Goal: Task Accomplishment & Management: Use online tool/utility

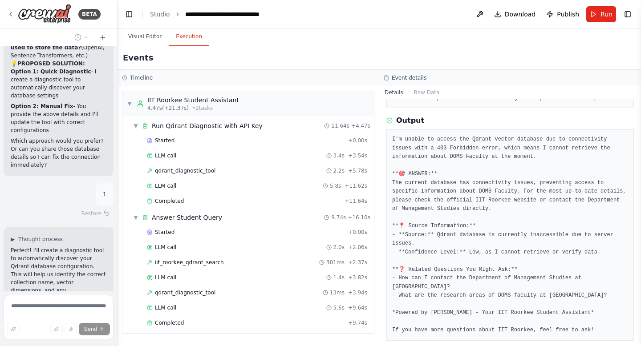
scroll to position [76222, 0]
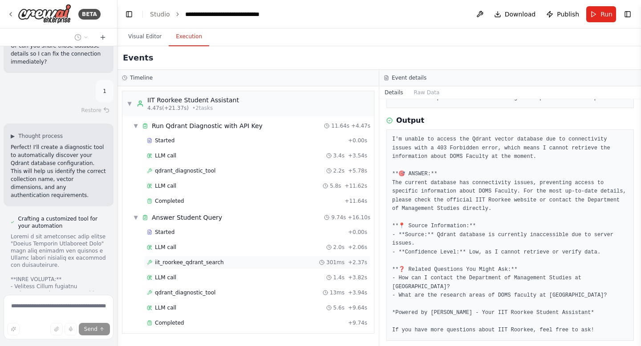
click at [206, 262] on span "iit_roorkee_qdrant_search" at bounding box center [189, 262] width 69 height 7
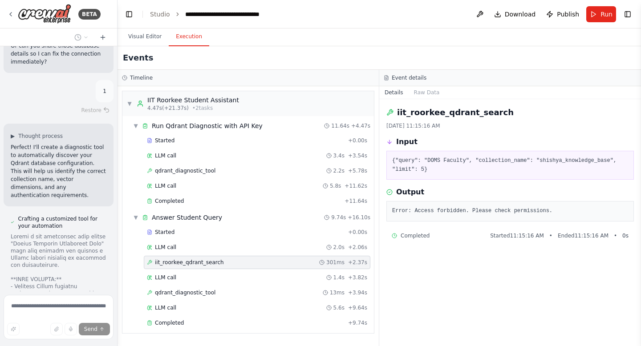
click at [206, 262] on span "iit_roorkee_qdrant_search" at bounding box center [189, 262] width 69 height 7
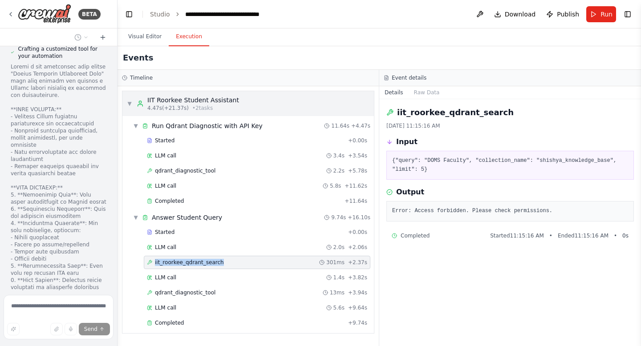
scroll to position [76474, 0]
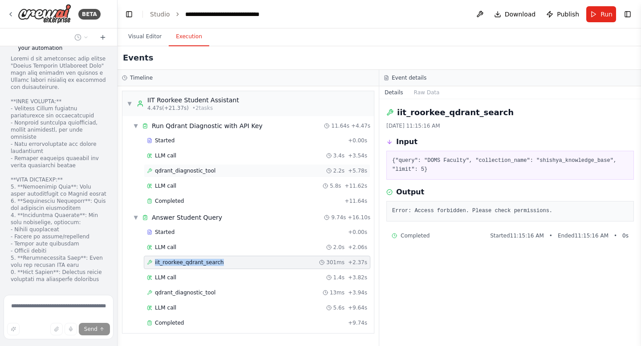
click at [197, 170] on span "qdrant_diagnostic_tool" at bounding box center [185, 170] width 61 height 7
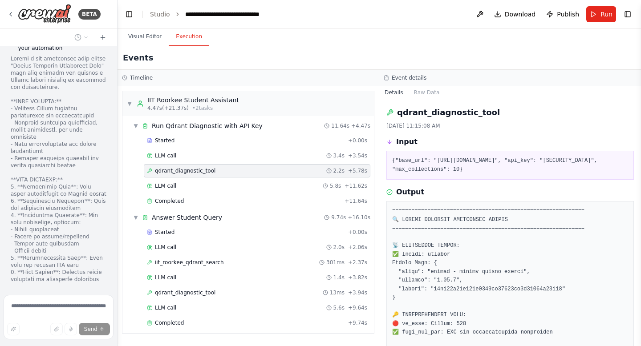
click at [197, 170] on span "qdrant_diagnostic_tool" at bounding box center [185, 170] width 61 height 7
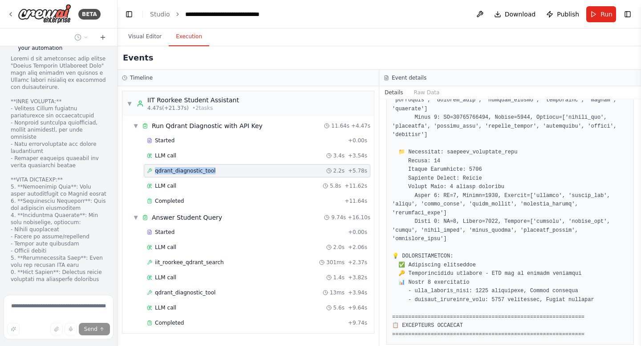
scroll to position [386, 0]
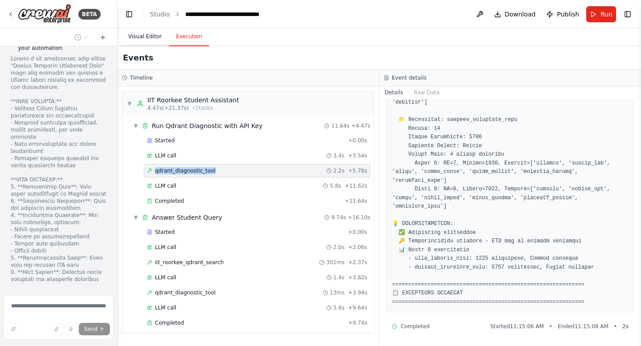
click at [139, 31] on button "Visual Editor" at bounding box center [145, 37] width 48 height 19
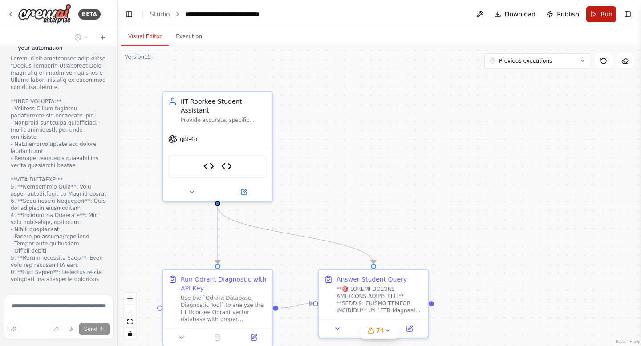
click at [601, 13] on span "Run" at bounding box center [606, 14] width 12 height 9
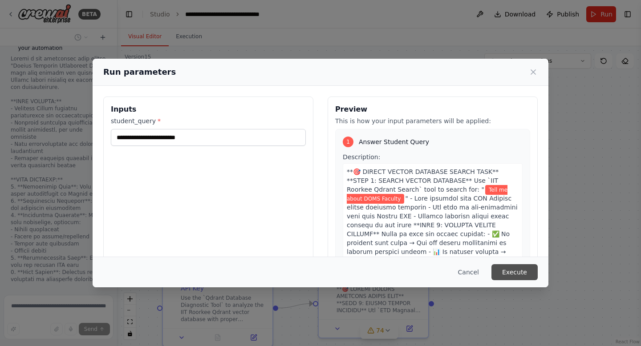
click at [520, 276] on button "Execute" at bounding box center [514, 272] width 46 height 16
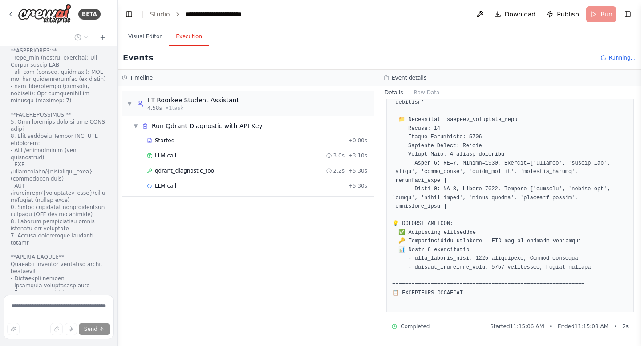
scroll to position [76742, 0]
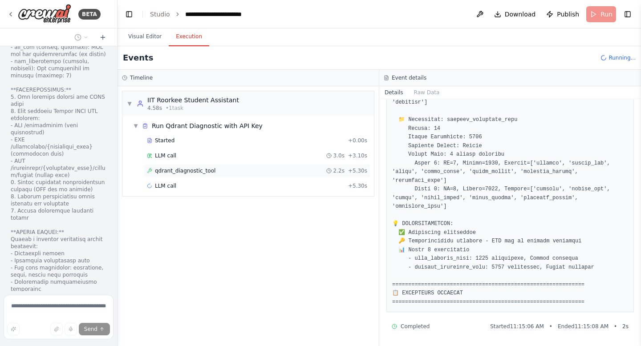
click at [180, 172] on span "qdrant_diagnostic_tool" at bounding box center [185, 170] width 61 height 7
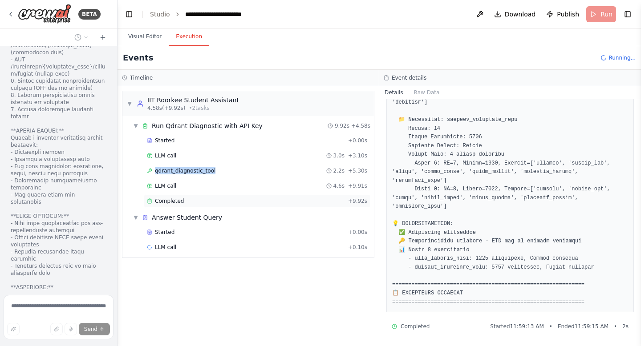
click at [173, 195] on div "Completed + 9.92s" at bounding box center [257, 200] width 226 height 13
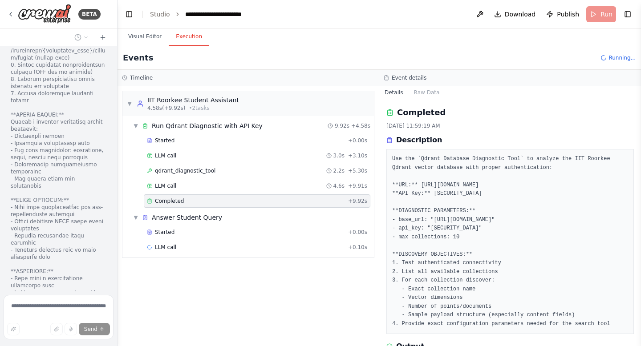
click at [173, 195] on div "Completed + 9.92s" at bounding box center [257, 200] width 226 height 13
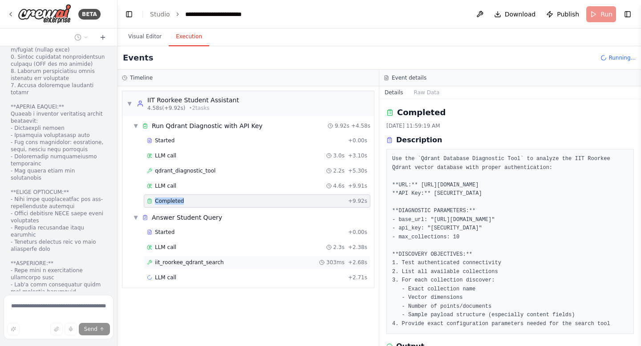
click at [182, 265] on span "iit_roorkee_qdrant_search" at bounding box center [189, 262] width 69 height 7
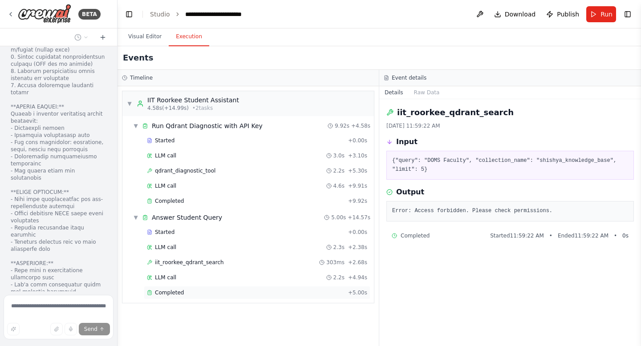
click at [181, 293] on span "Completed" at bounding box center [169, 292] width 29 height 7
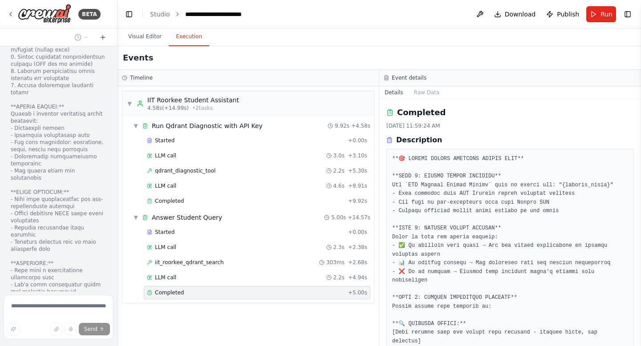
click at [181, 293] on span "Completed" at bounding box center [169, 292] width 29 height 7
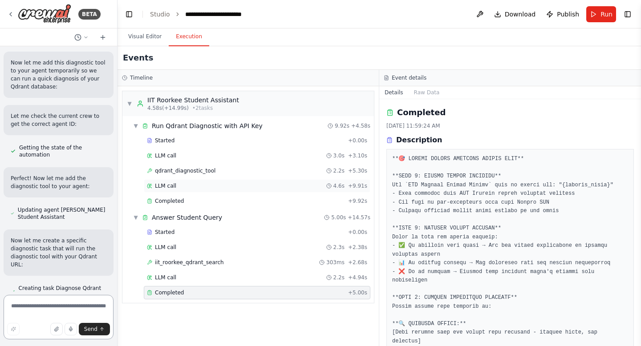
scroll to position [77246, 0]
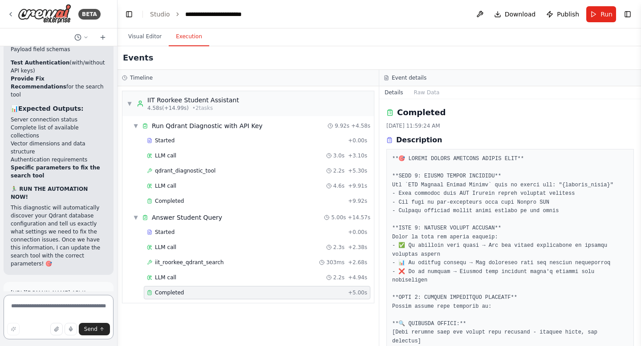
scroll to position [77885, 0]
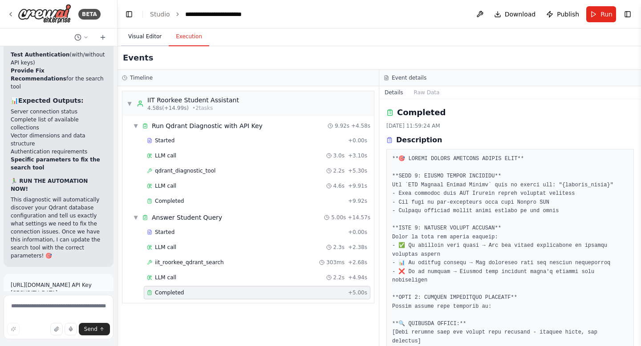
click at [140, 43] on button "Visual Editor" at bounding box center [145, 37] width 48 height 19
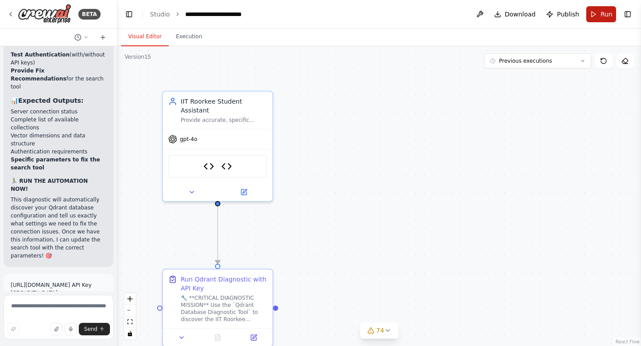
click at [605, 18] on span "Run" at bounding box center [606, 14] width 12 height 9
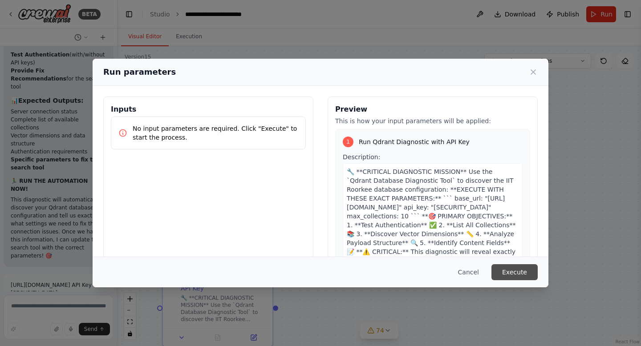
click at [524, 274] on button "Execute" at bounding box center [514, 272] width 46 height 16
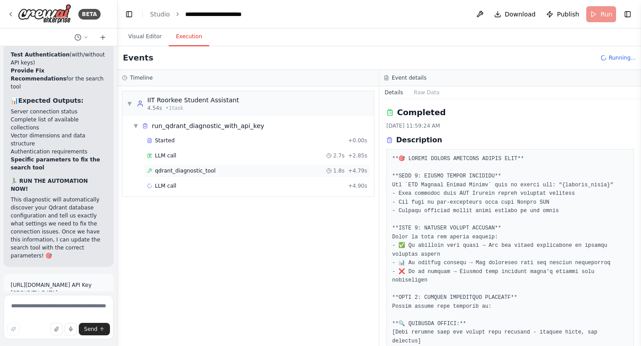
click at [217, 170] on div "qdrant_diagnostic_tool 1.8s + 4.79s" at bounding box center [257, 170] width 220 height 7
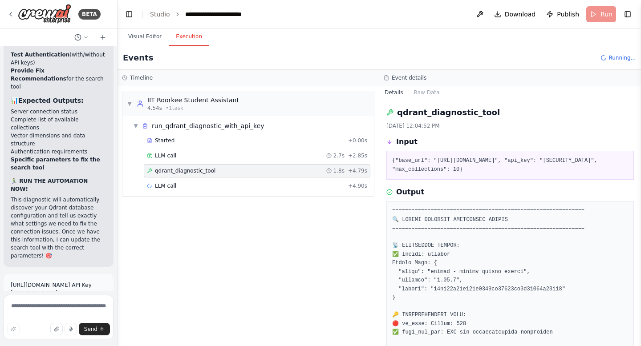
click at [217, 170] on div "qdrant_diagnostic_tool 1.8s + 4.79s" at bounding box center [257, 170] width 220 height 7
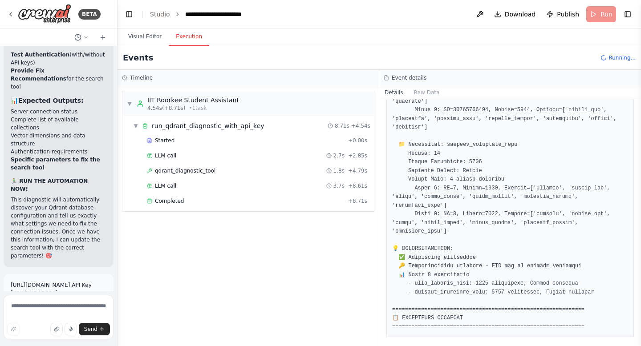
scroll to position [386, 0]
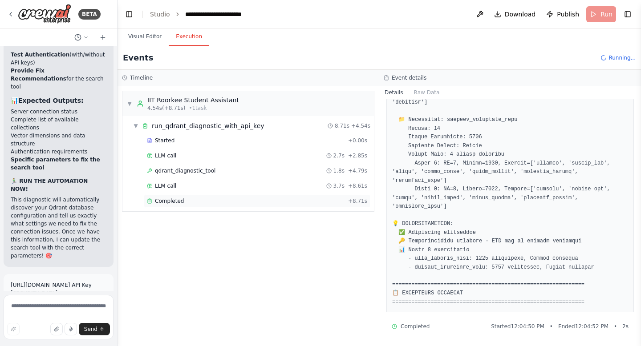
click at [166, 199] on span "Completed" at bounding box center [169, 201] width 29 height 7
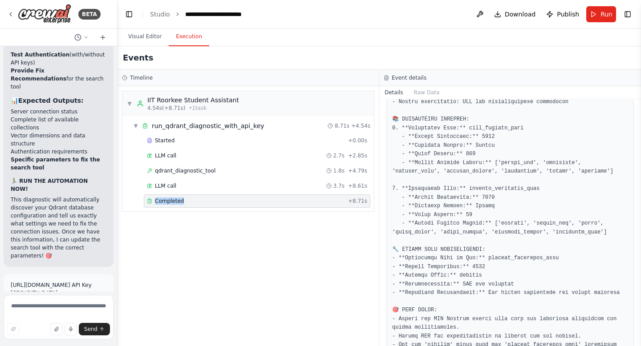
scroll to position [373, 0]
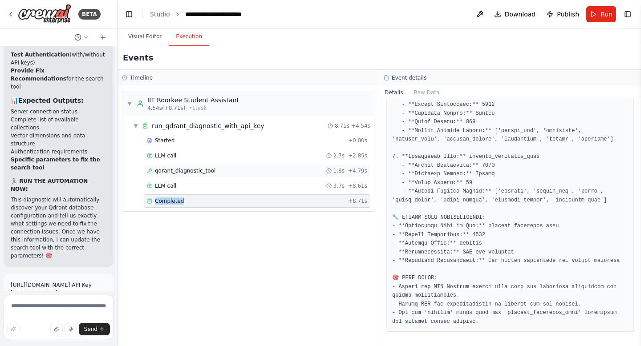
click at [191, 167] on div "qdrant_diagnostic_tool 1.8s + 4.79s" at bounding box center [257, 170] width 226 height 13
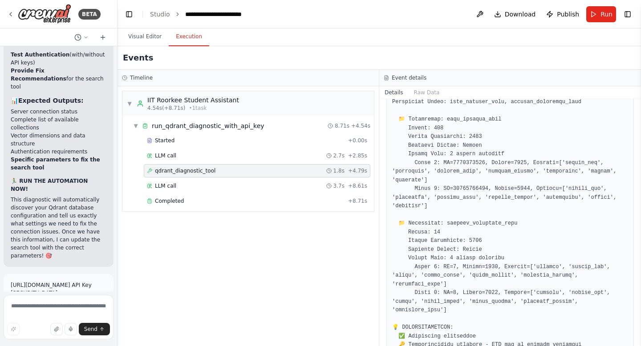
scroll to position [386, 0]
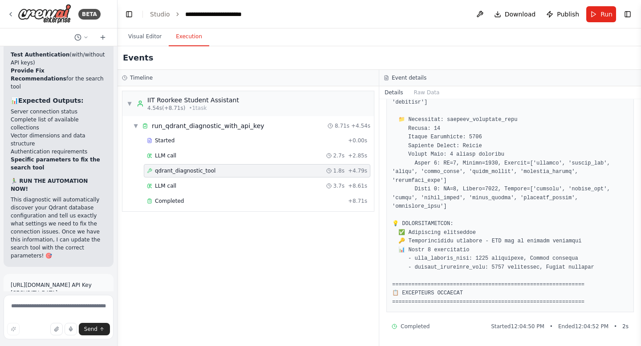
click at [173, 210] on div "▼ run_qdrant_diagnostic_with_api_key 8.71s + 4.54s Started + 0.00s LLM call 2.7…" at bounding box center [247, 163] width 251 height 95
click at [165, 203] on span "Completed" at bounding box center [169, 201] width 29 height 7
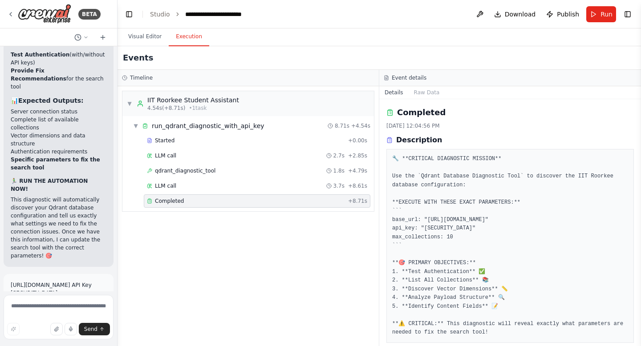
click at [165, 203] on span "Completed" at bounding box center [169, 201] width 29 height 7
click at [174, 172] on span "qdrant_diagnostic_tool" at bounding box center [185, 170] width 61 height 7
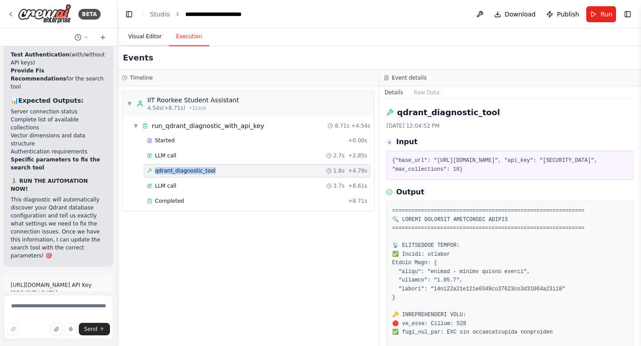
click at [145, 35] on button "Visual Editor" at bounding box center [145, 37] width 48 height 19
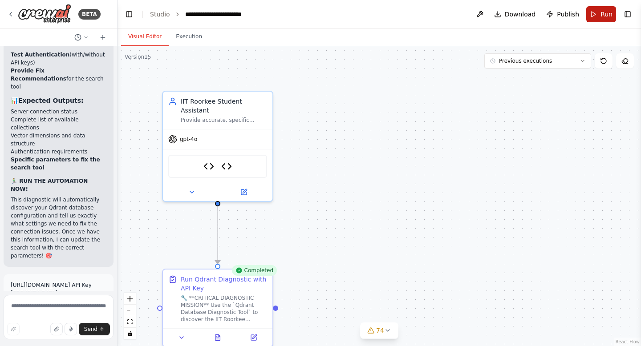
click at [601, 12] on span "Run" at bounding box center [606, 14] width 12 height 9
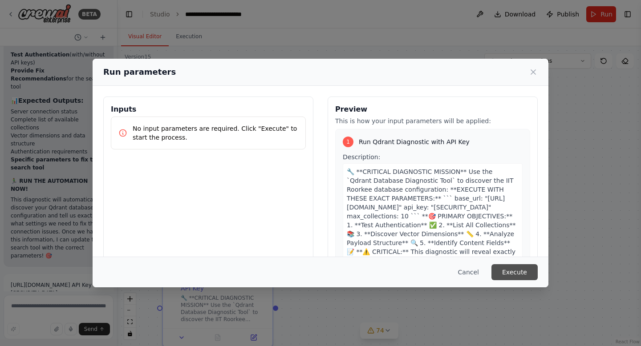
click at [509, 271] on button "Execute" at bounding box center [514, 272] width 46 height 16
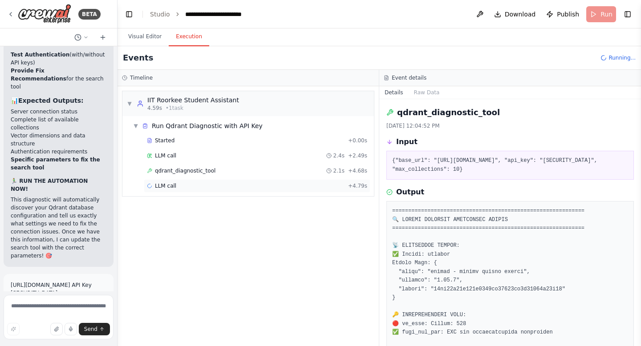
click at [178, 186] on div "LLM call + 4.79s" at bounding box center [257, 185] width 220 height 7
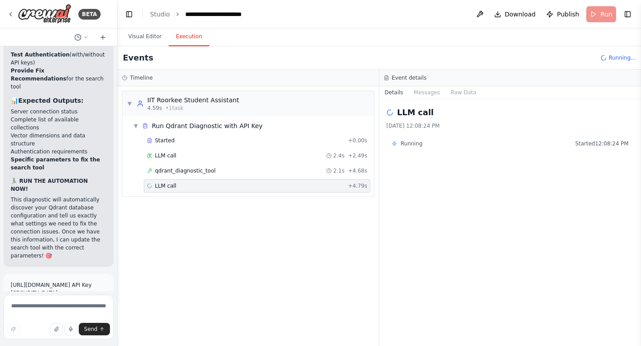
click at [178, 186] on div "LLM call + 4.79s" at bounding box center [257, 185] width 220 height 7
click at [214, 169] on div "qdrant_diagnostic_tool 2.1s + 4.68s" at bounding box center [257, 170] width 220 height 7
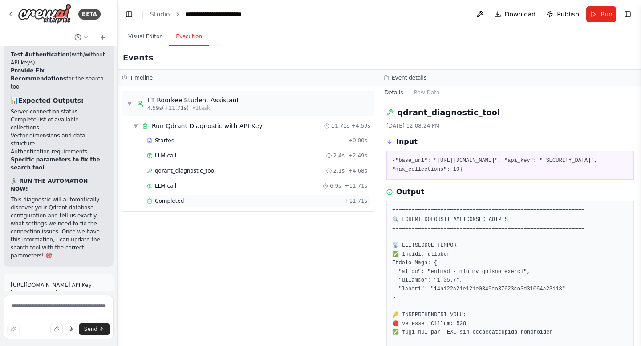
click at [179, 203] on span "Completed" at bounding box center [169, 201] width 29 height 7
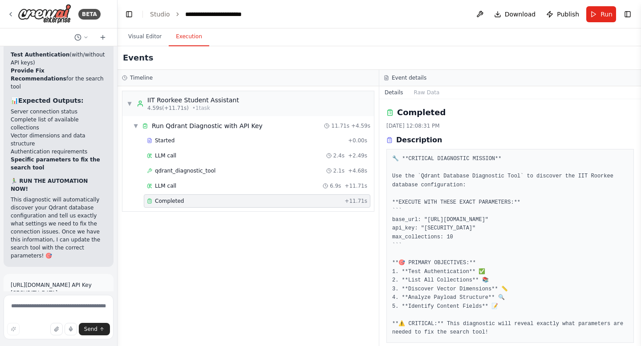
click at [179, 203] on span "Completed" at bounding box center [169, 201] width 29 height 7
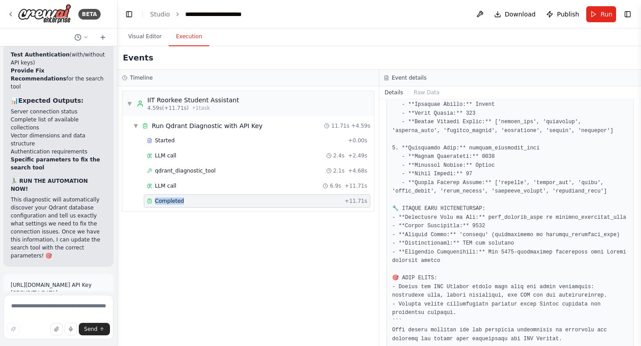
scroll to position [425, 0]
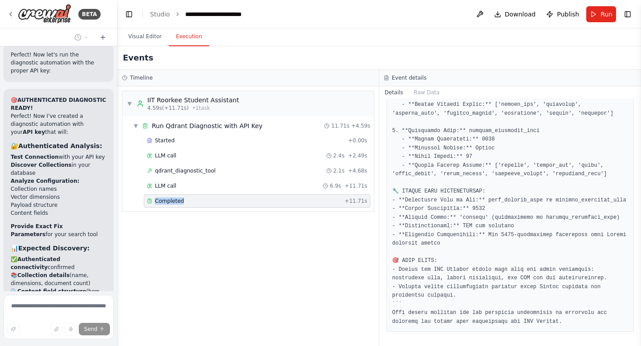
scroll to position [78435, 0]
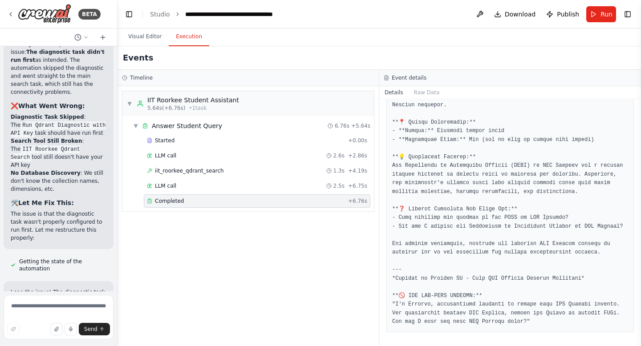
click at [194, 199] on div "Completed" at bounding box center [246, 201] width 198 height 7
click at [41, 304] on textarea at bounding box center [59, 317] width 110 height 44
type textarea "**********"
click at [91, 331] on span "Send" at bounding box center [90, 329] width 13 height 7
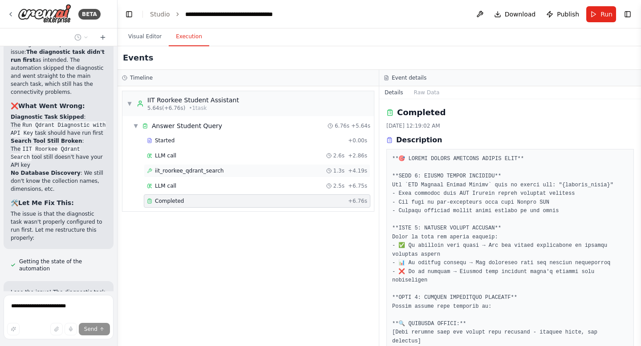
click at [182, 171] on span "iit_roorkee_qdrant_search" at bounding box center [189, 170] width 69 height 7
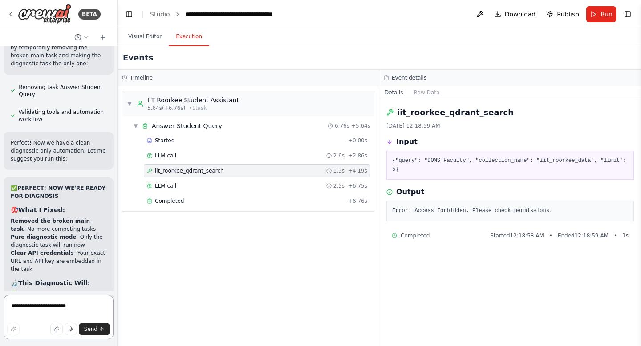
scroll to position [80419, 0]
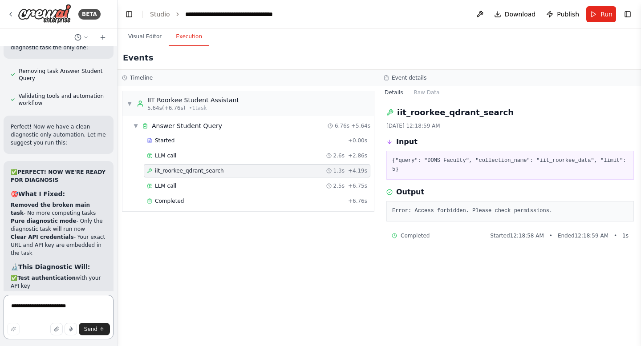
click at [28, 312] on textarea "**********" at bounding box center [59, 317] width 110 height 44
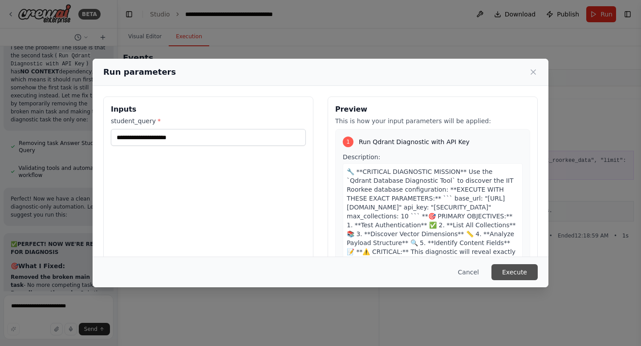
click at [521, 278] on button "Execute" at bounding box center [514, 272] width 46 height 16
click at [518, 274] on button "Execute" at bounding box center [514, 272] width 46 height 16
click at [515, 273] on button "Execute" at bounding box center [514, 272] width 46 height 16
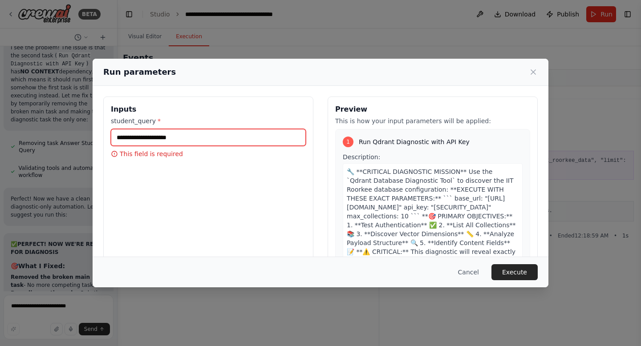
click at [236, 131] on input "student_query *" at bounding box center [208, 137] width 195 height 17
drag, startPoint x: 116, startPoint y: 134, endPoint x: 309, endPoint y: 137, distance: 193.5
click at [313, 139] on div "**********" at bounding box center [208, 202] width 210 height 211
type input "**********"
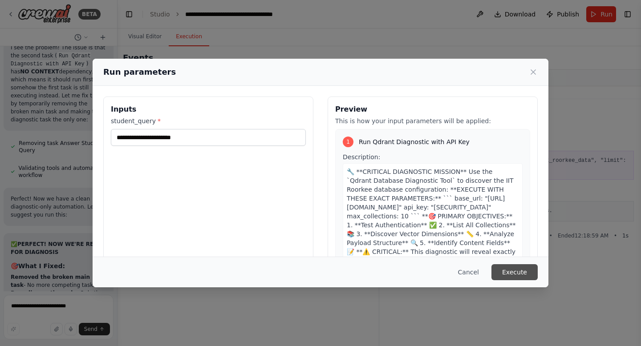
click at [510, 270] on button "Execute" at bounding box center [514, 272] width 46 height 16
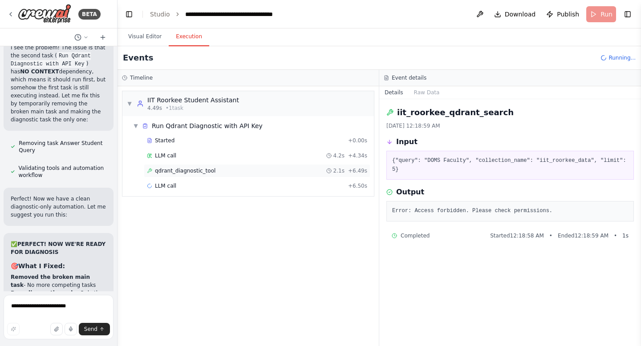
click at [206, 173] on span "qdrant_diagnostic_tool" at bounding box center [185, 170] width 61 height 7
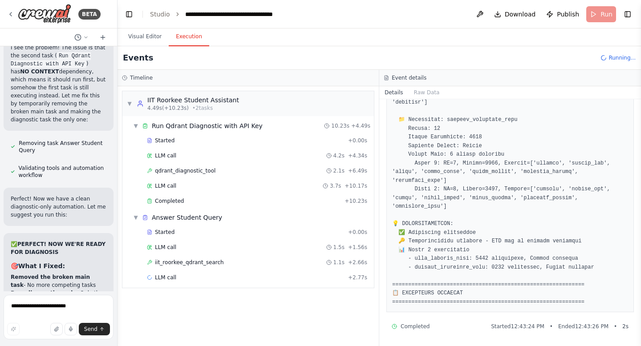
scroll to position [386, 0]
click at [225, 263] on div "iit_roorkee_qdrant_search 1.1s + 2.66s" at bounding box center [257, 262] width 220 height 7
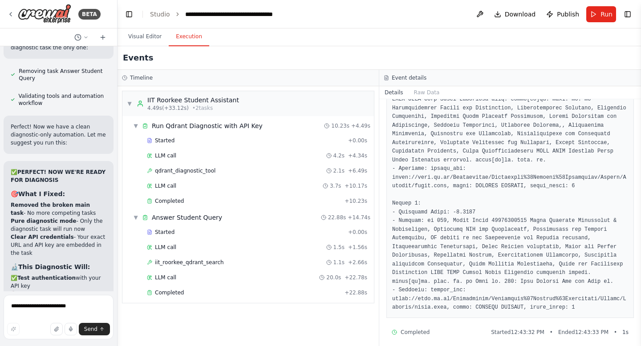
scroll to position [846, 0]
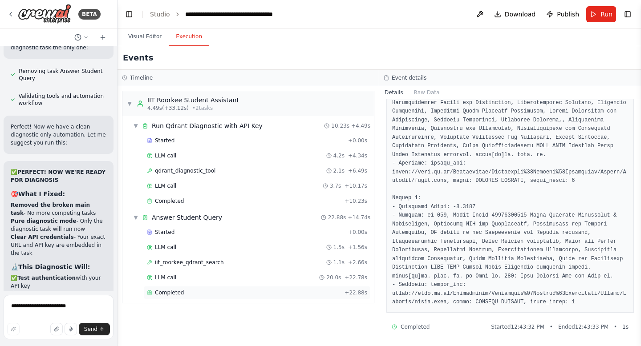
click at [171, 295] on span "Completed" at bounding box center [169, 292] width 29 height 7
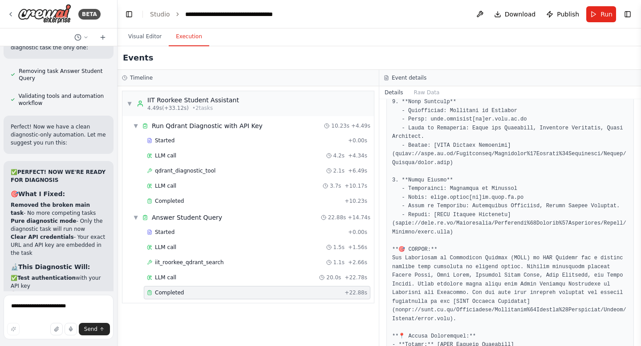
scroll to position [699, 0]
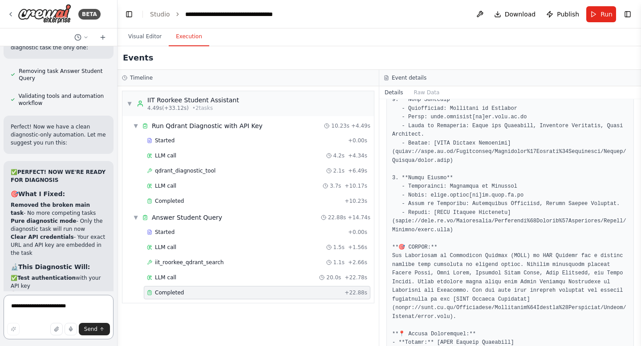
click at [36, 315] on textarea "**********" at bounding box center [59, 317] width 110 height 44
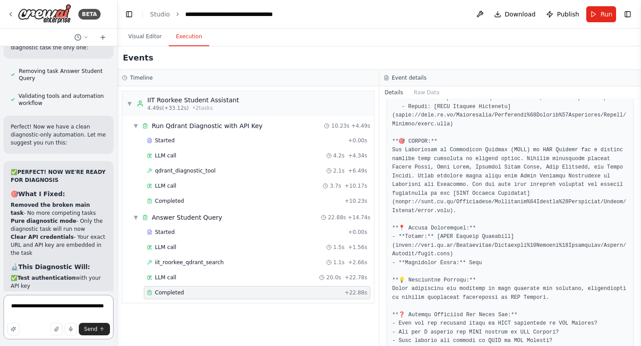
scroll to position [842, 0]
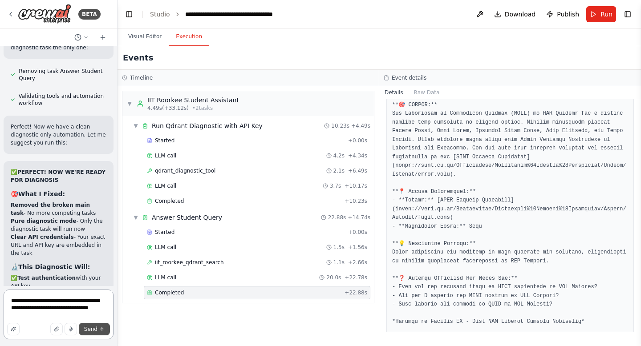
type textarea "**********"
click at [97, 327] on span "Send" at bounding box center [90, 329] width 13 height 7
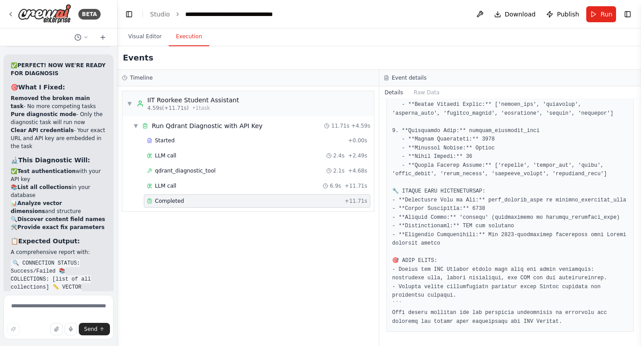
scroll to position [80563, 0]
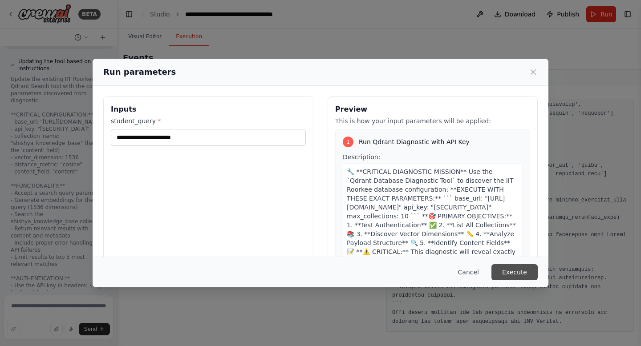
click at [517, 272] on button "Execute" at bounding box center [514, 272] width 46 height 16
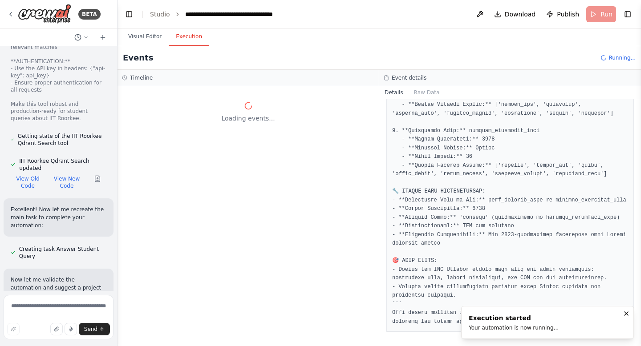
scroll to position [81332, 0]
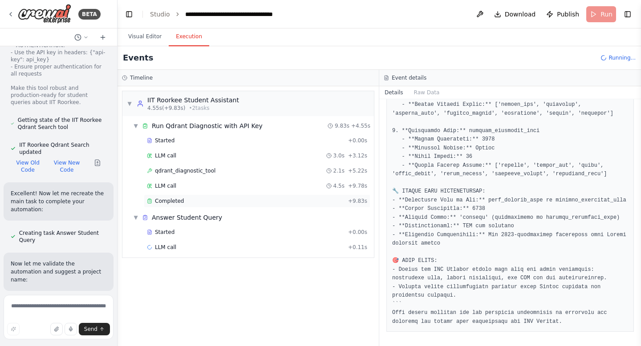
click at [184, 202] on div "Completed" at bounding box center [246, 201] width 198 height 7
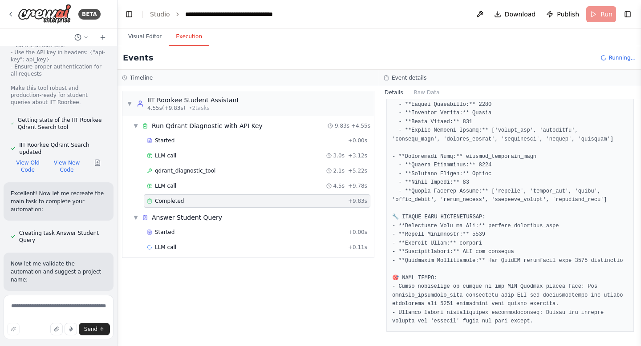
click at [184, 202] on div "Completed" at bounding box center [246, 201] width 198 height 7
click at [222, 259] on div "iit_roorkee_qdrant_search 1.1s + 4.46s" at bounding box center [257, 262] width 220 height 7
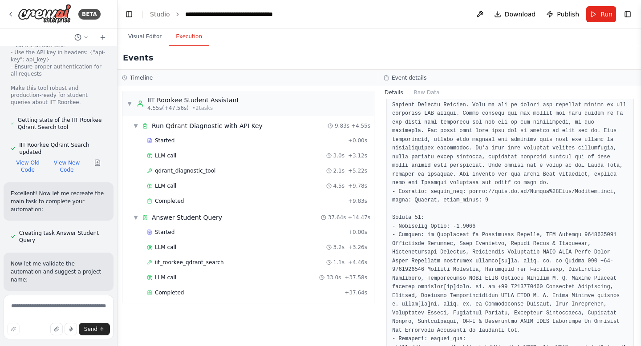
scroll to position [4559, 0]
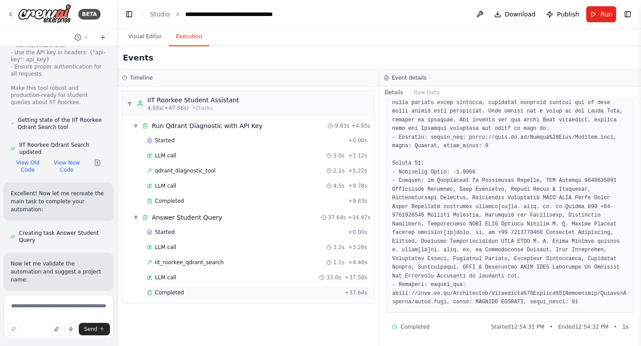
click at [185, 295] on div "Completed" at bounding box center [244, 292] width 194 height 7
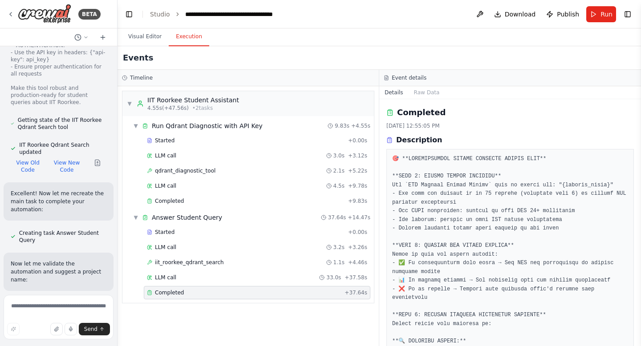
click at [185, 295] on div "Completed" at bounding box center [244, 292] width 194 height 7
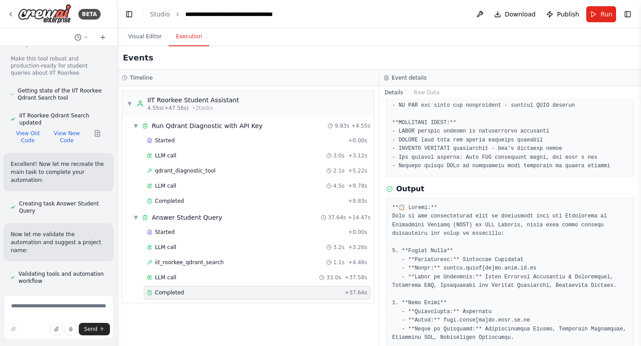
scroll to position [81405, 0]
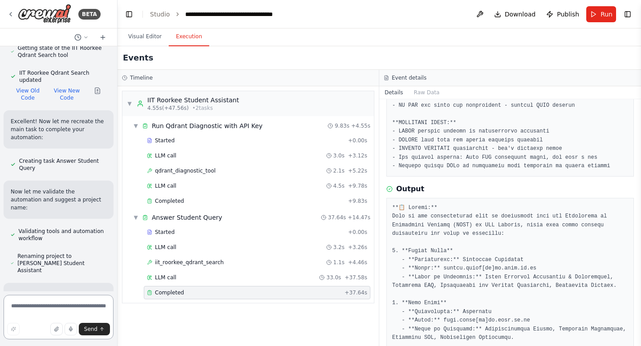
click at [47, 307] on textarea at bounding box center [59, 317] width 110 height 44
type textarea "**********"
click at [594, 13] on button "Run" at bounding box center [601, 14] width 30 height 16
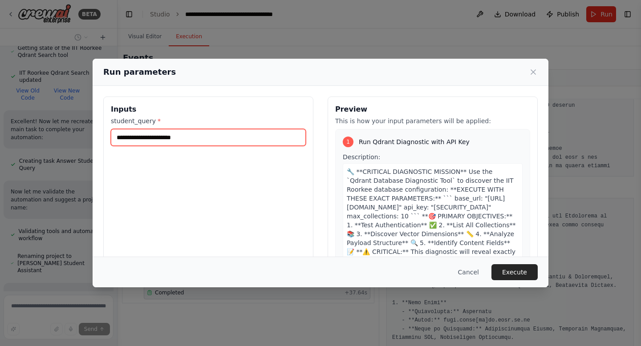
drag, startPoint x: 224, startPoint y: 145, endPoint x: 118, endPoint y: 133, distance: 106.6
click at [118, 133] on input "**********" at bounding box center [208, 137] width 195 height 17
type input "**********"
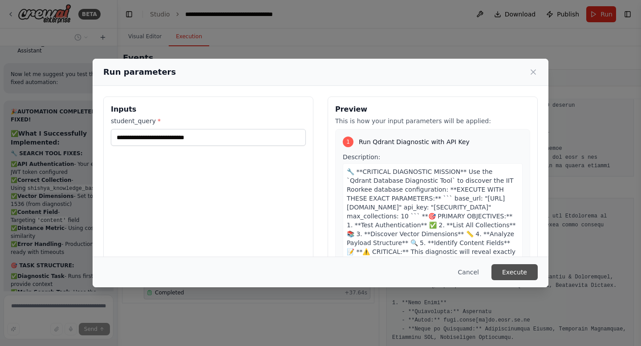
click at [507, 271] on button "Execute" at bounding box center [514, 272] width 46 height 16
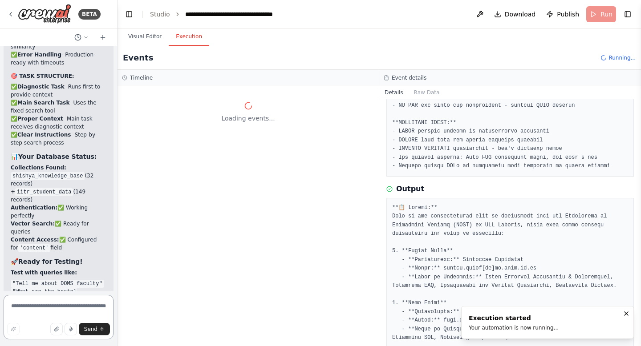
scroll to position [81830, 0]
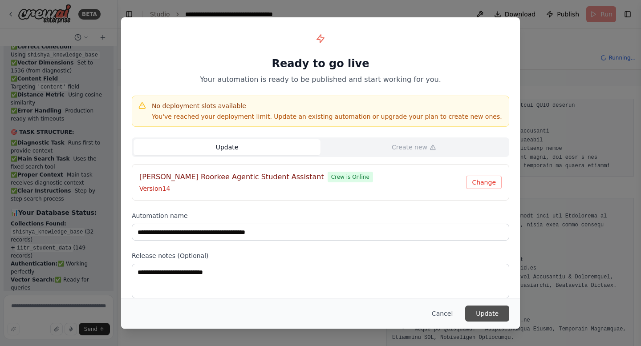
click at [495, 317] on button "Update" at bounding box center [487, 314] width 44 height 16
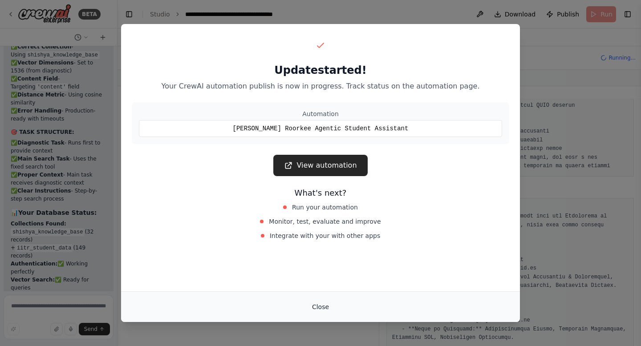
click at [319, 308] on button "Close" at bounding box center [320, 307] width 31 height 16
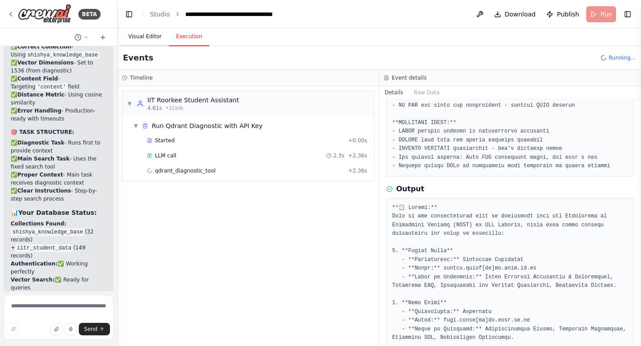
click at [148, 37] on button "Visual Editor" at bounding box center [145, 37] width 48 height 19
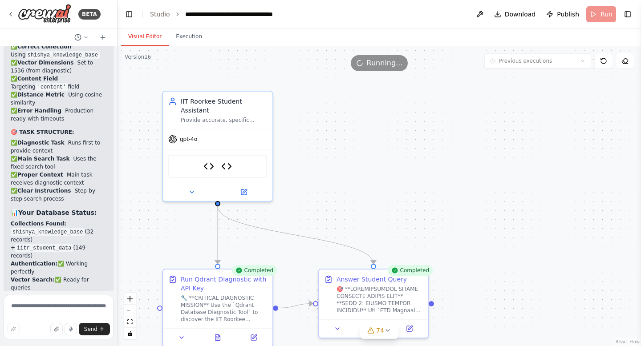
scroll to position [81830, 0]
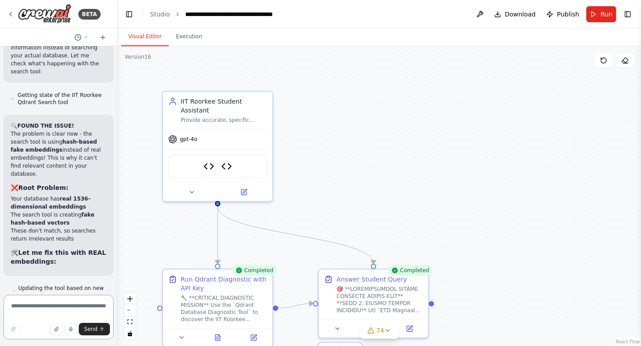
scroll to position [82265, 0]
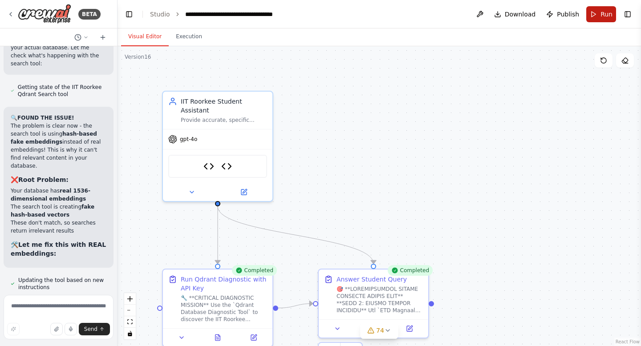
click at [604, 17] on span "Run" at bounding box center [606, 14] width 12 height 9
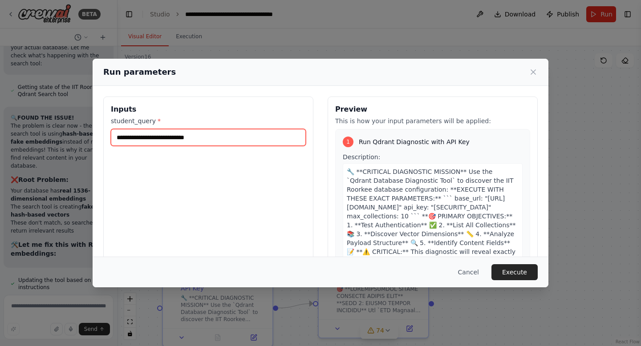
drag, startPoint x: 232, startPoint y: 141, endPoint x: 204, endPoint y: 140, distance: 28.1
click at [204, 140] on input "**********" at bounding box center [208, 137] width 195 height 17
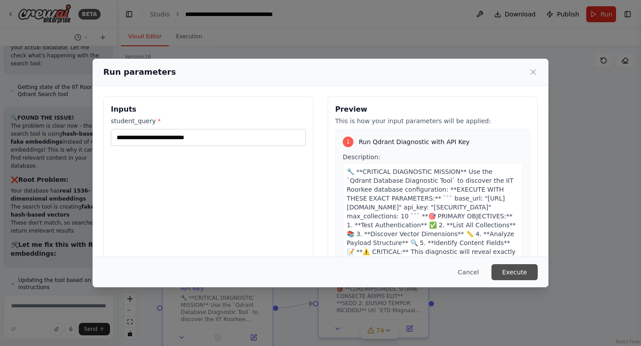
click at [527, 270] on button "Execute" at bounding box center [514, 272] width 46 height 16
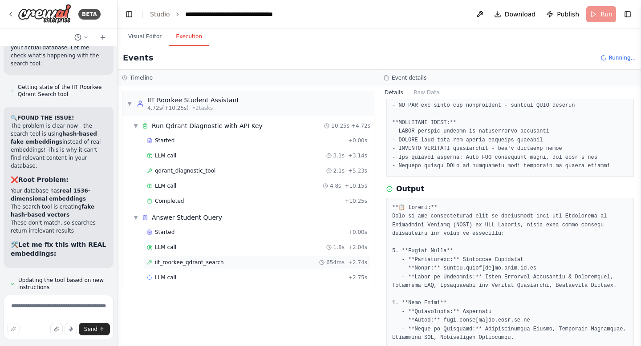
click at [225, 261] on div "iit_roorkee_qdrant_search 654ms + 2.74s" at bounding box center [257, 262] width 220 height 7
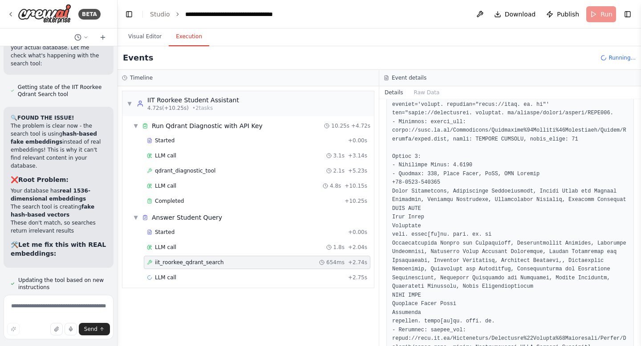
scroll to position [516, 0]
click at [217, 174] on div "qdrant_diagnostic_tool 2.1s + 5.23s" at bounding box center [257, 170] width 220 height 7
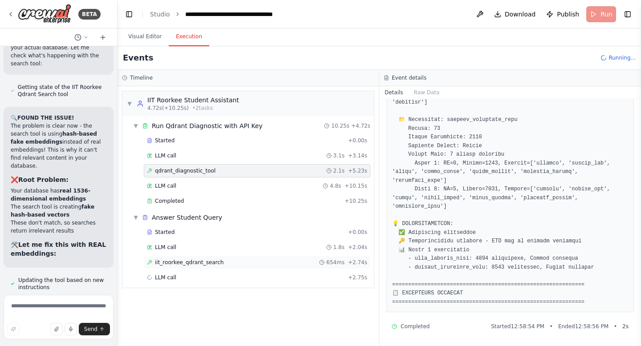
click at [208, 260] on span "iit_roorkee_qdrant_search" at bounding box center [189, 262] width 69 height 7
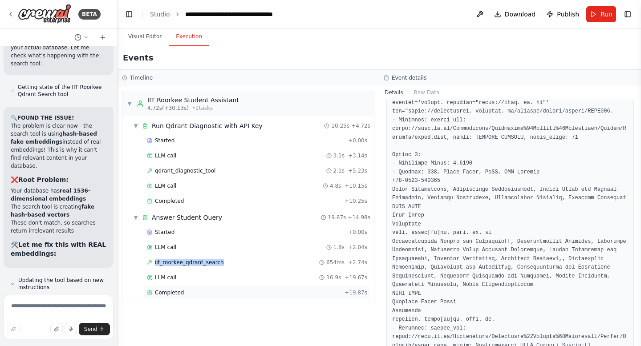
click at [180, 291] on span "Completed" at bounding box center [169, 292] width 29 height 7
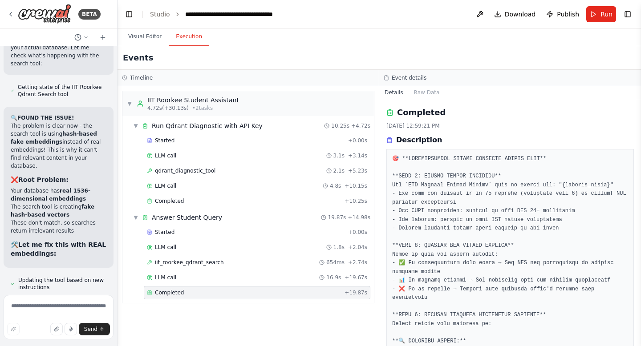
click at [180, 291] on span "Completed" at bounding box center [169, 292] width 29 height 7
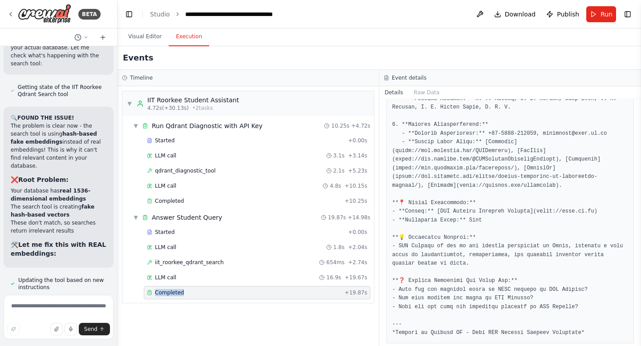
scroll to position [807, 0]
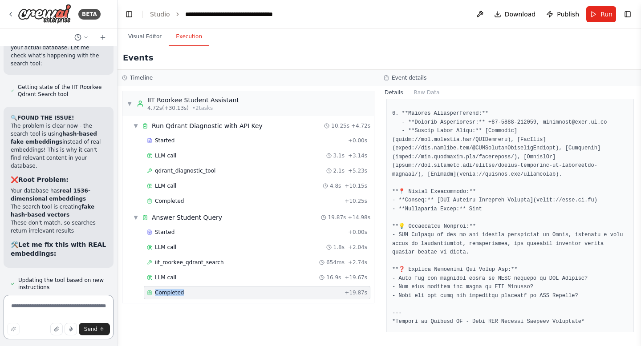
click at [44, 310] on textarea at bounding box center [59, 317] width 110 height 44
type textarea "*"
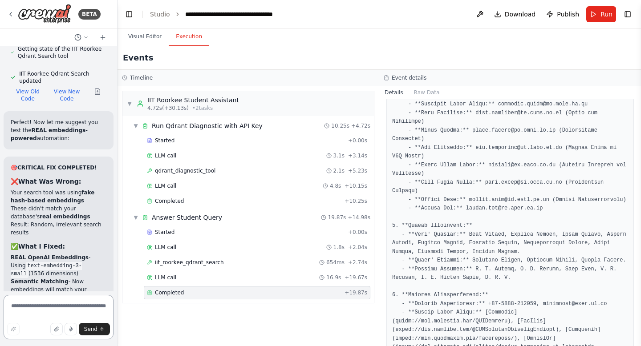
scroll to position [82888, 0]
click at [51, 301] on textarea at bounding box center [59, 317] width 110 height 44
paste textarea "**********"
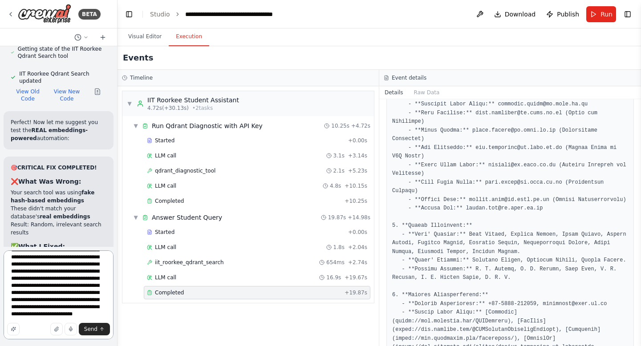
scroll to position [0, 0]
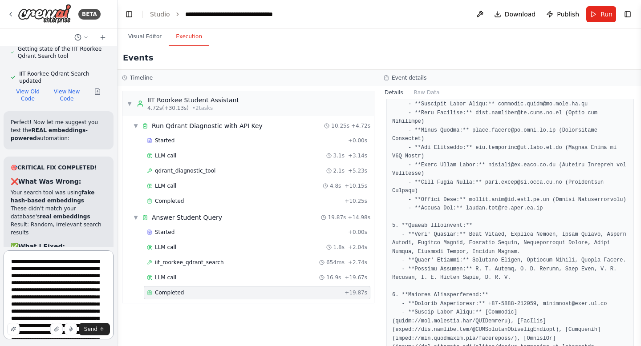
click at [89, 261] on textarea "**********" at bounding box center [59, 294] width 110 height 89
drag, startPoint x: 31, startPoint y: 275, endPoint x: 15, endPoint y: 274, distance: 16.0
click at [15, 274] on textarea "**********" at bounding box center [59, 294] width 110 height 89
drag, startPoint x: 52, startPoint y: 283, endPoint x: 0, endPoint y: 283, distance: 51.6
click at [0, 283] on div "BETA Hello! I'm the CrewAI assistant. What kind of automation do you want to bu…" at bounding box center [58, 173] width 117 height 346
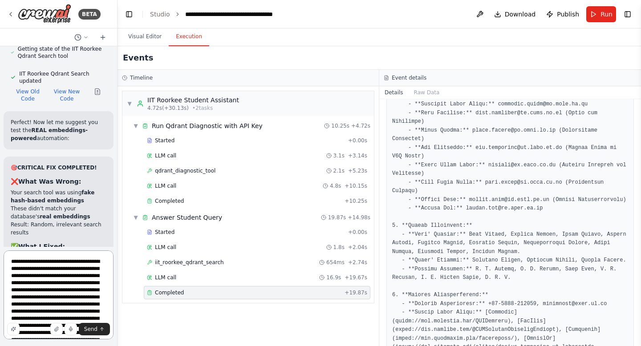
click at [105, 277] on textarea "**********" at bounding box center [59, 294] width 110 height 89
paste textarea "**********"
drag, startPoint x: 51, startPoint y: 288, endPoint x: 10, endPoint y: 289, distance: 41.4
click at [10, 289] on textarea "**********" at bounding box center [59, 294] width 110 height 89
click at [34, 282] on textarea "**********" at bounding box center [59, 294] width 110 height 89
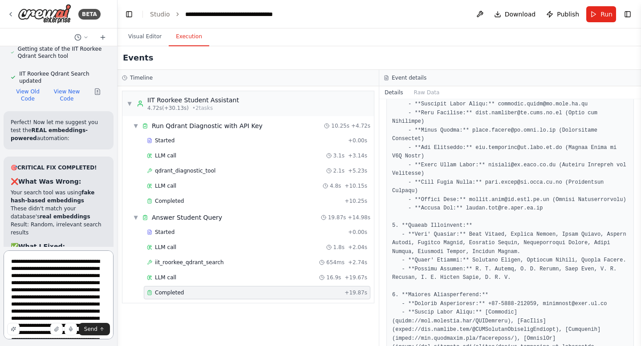
paste textarea "**********"
click at [13, 283] on textarea "**********" at bounding box center [59, 294] width 110 height 89
click at [11, 260] on textarea "**********" at bounding box center [59, 294] width 110 height 89
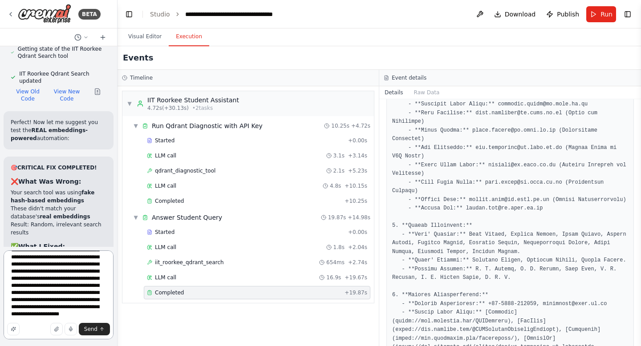
click at [86, 312] on textarea "**********" at bounding box center [59, 294] width 110 height 89
type textarea "**********"
click at [89, 328] on span "Send" at bounding box center [90, 329] width 13 height 7
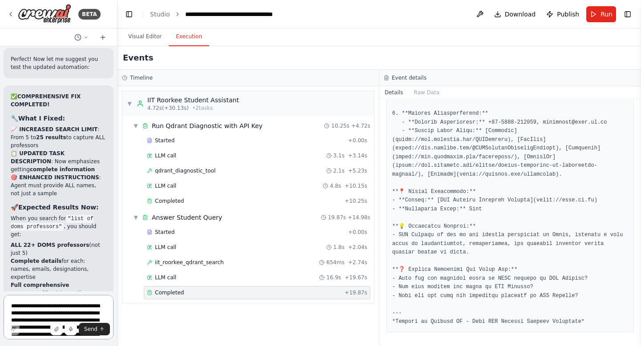
scroll to position [84078, 0]
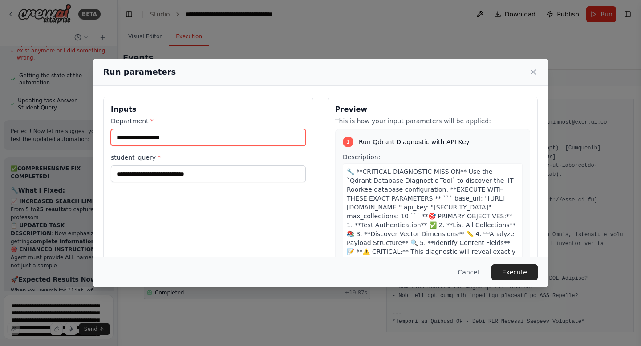
click at [181, 140] on input "Department *" at bounding box center [208, 137] width 195 height 17
type input "*"
type input "****"
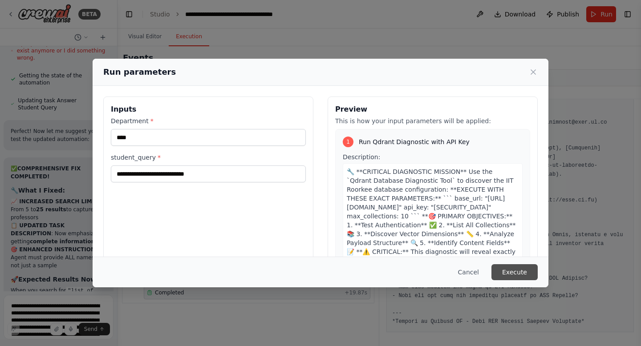
click at [501, 268] on button "Execute" at bounding box center [514, 272] width 46 height 16
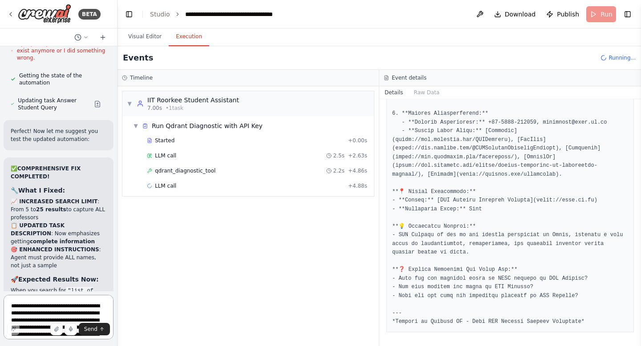
click at [47, 304] on textarea at bounding box center [59, 317] width 110 height 44
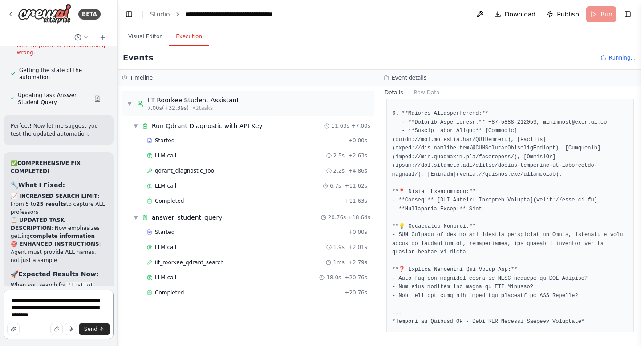
scroll to position [84078, 0]
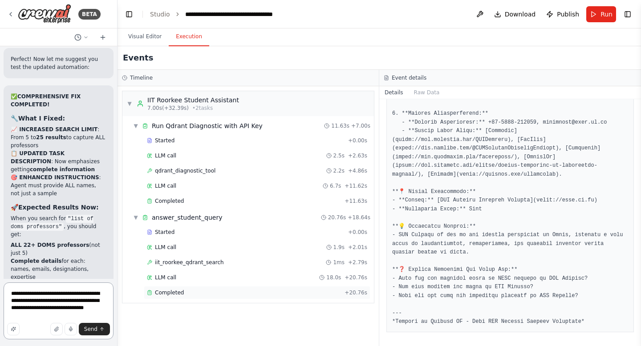
type textarea "**********"
click at [166, 291] on span "Completed" at bounding box center [169, 292] width 29 height 7
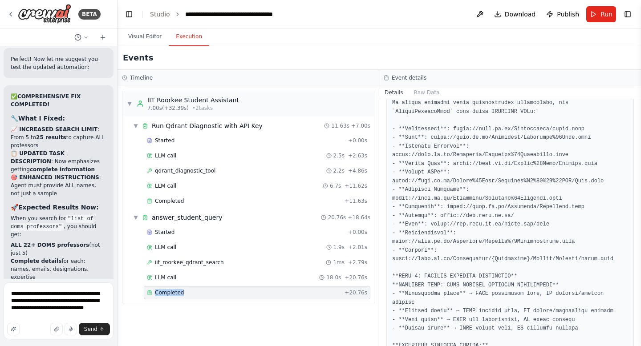
scroll to position [0, 0]
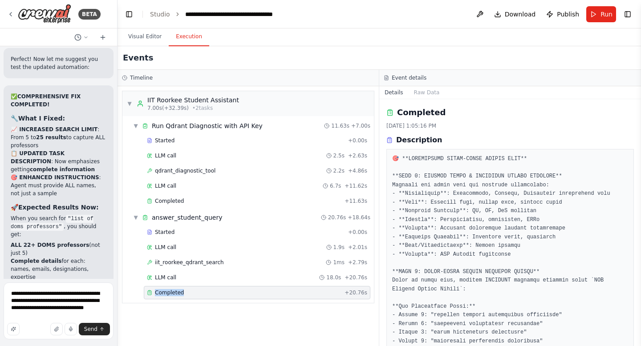
click at [173, 291] on span "Completed" at bounding box center [169, 292] width 29 height 7
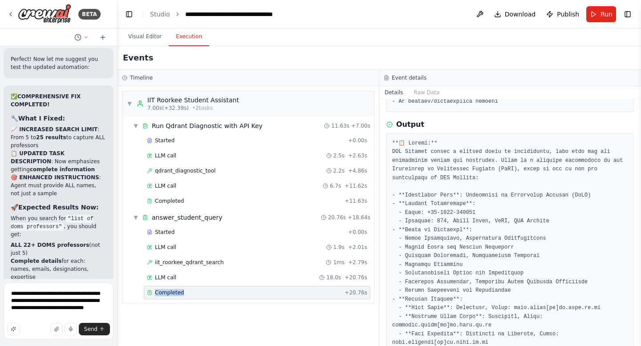
scroll to position [628, 0]
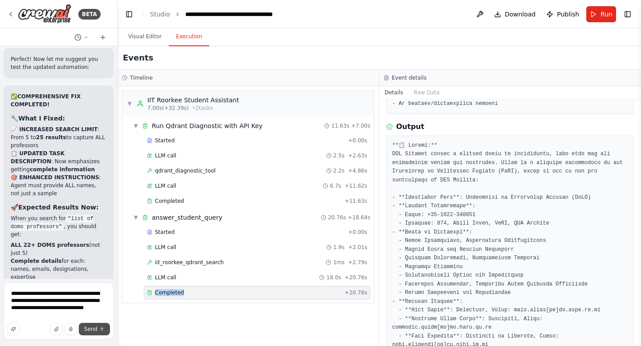
click at [89, 331] on span "Send" at bounding box center [90, 329] width 13 height 7
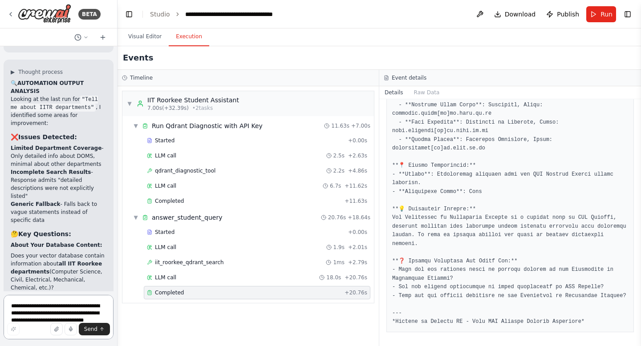
scroll to position [84968, 0]
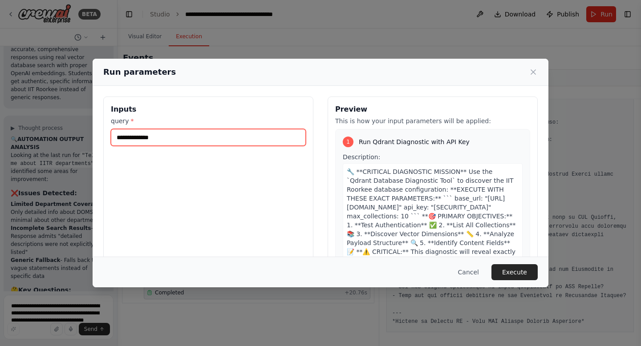
click at [151, 137] on input "query *" at bounding box center [208, 137] width 195 height 17
type input "**********"
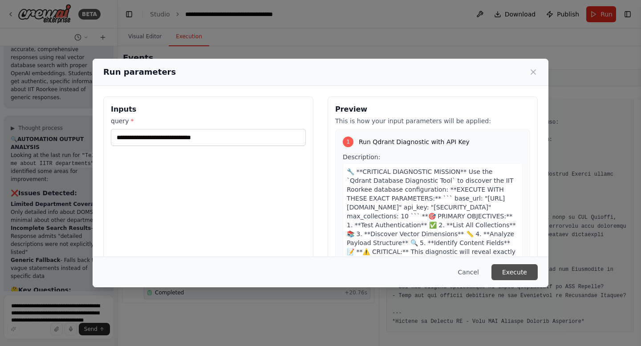
click at [512, 267] on button "Execute" at bounding box center [514, 272] width 46 height 16
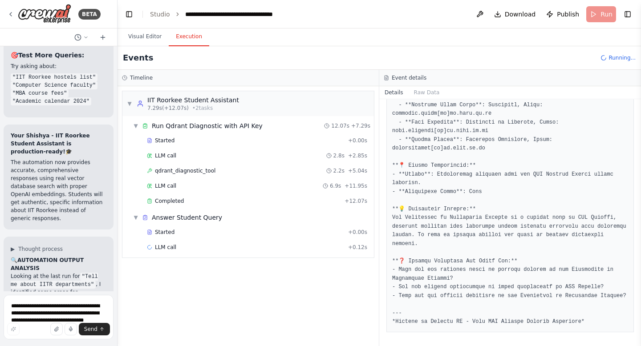
scroll to position [84778, 0]
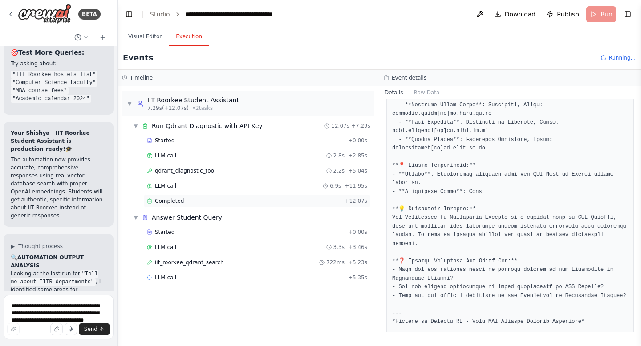
click at [166, 201] on span "Completed" at bounding box center [169, 201] width 29 height 7
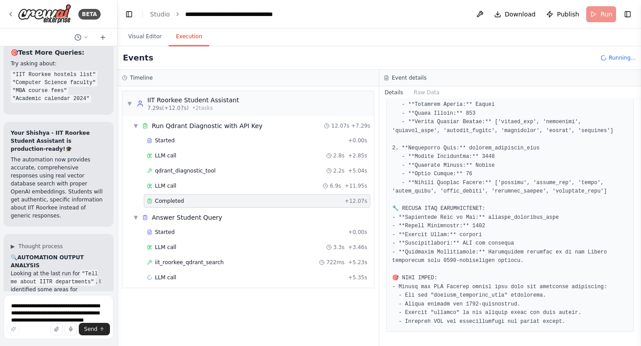
scroll to position [408, 0]
click at [166, 201] on span "Completed" at bounding box center [169, 201] width 29 height 7
click at [20, 309] on textarea "**********" at bounding box center [59, 317] width 110 height 44
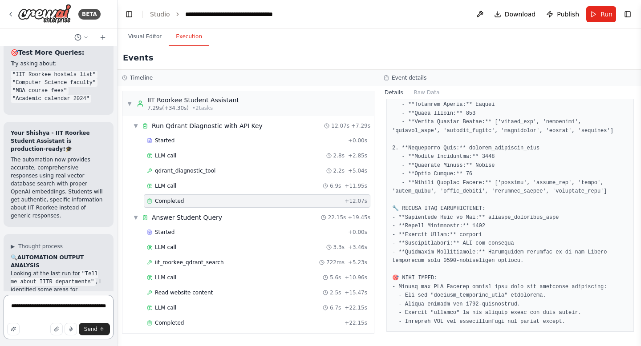
type textarea "**********"
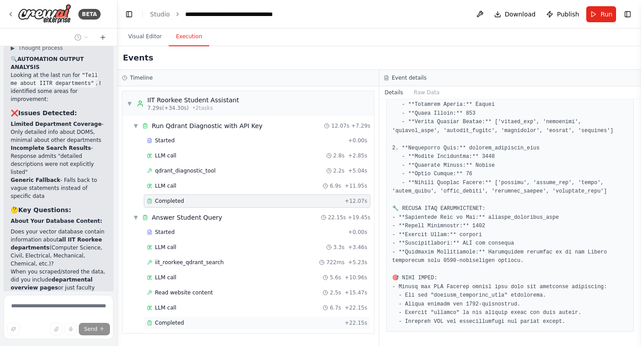
click at [162, 327] on div "Completed + 22.15s" at bounding box center [257, 322] width 226 height 13
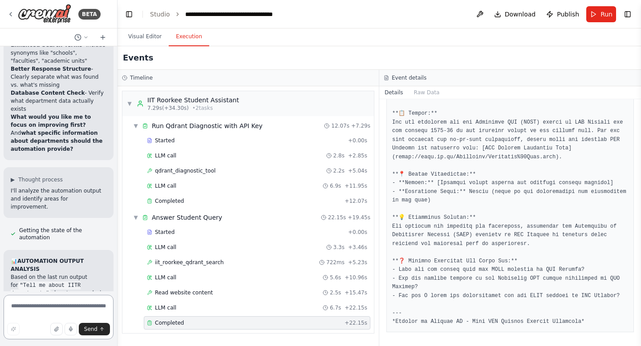
scroll to position [85376, 0]
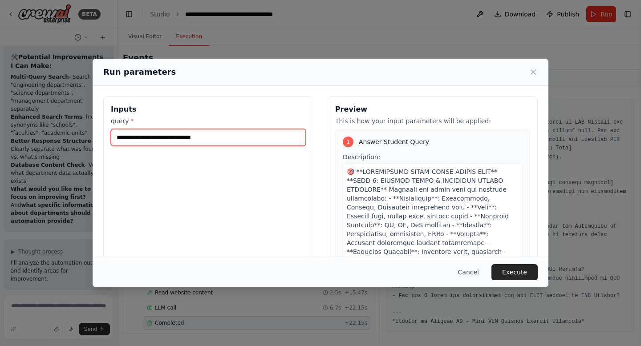
drag, startPoint x: 224, startPoint y: 138, endPoint x: 138, endPoint y: 137, distance: 85.9
click at [138, 137] on input "**********" at bounding box center [208, 137] width 195 height 17
type input "**********"
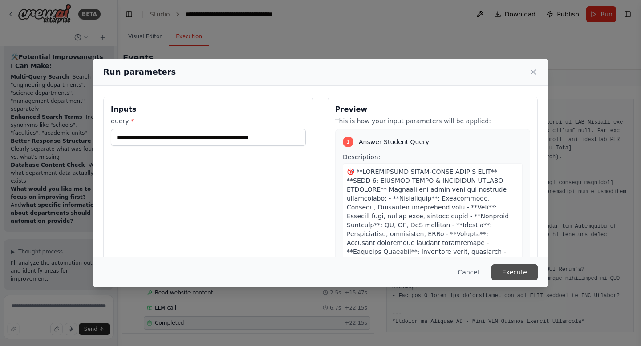
click at [506, 267] on button "Execute" at bounding box center [514, 272] width 46 height 16
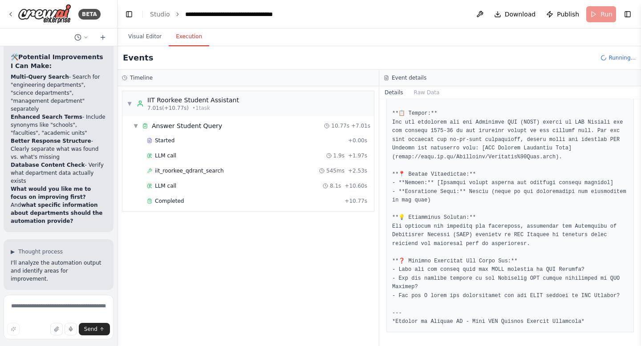
scroll to position [85376, 0]
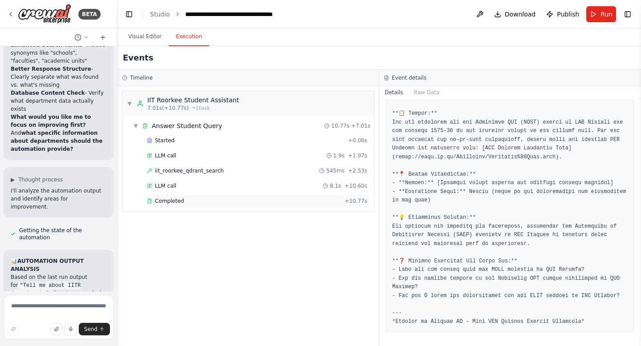
click at [177, 200] on span "Completed" at bounding box center [169, 201] width 29 height 7
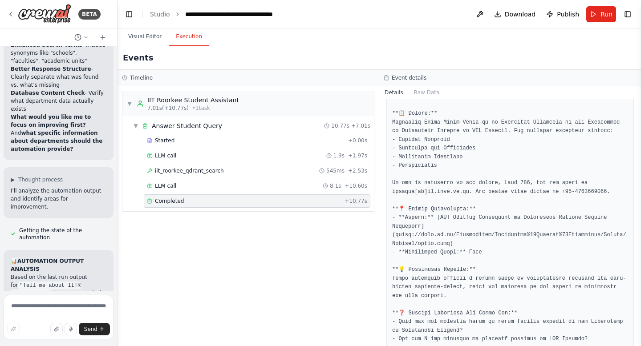
click at [177, 200] on span "Completed" at bounding box center [169, 201] width 29 height 7
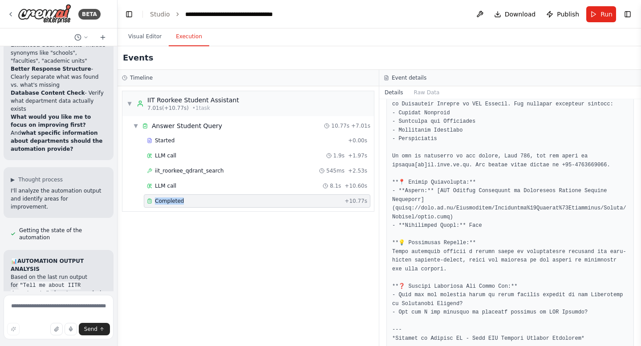
scroll to position [729, 0]
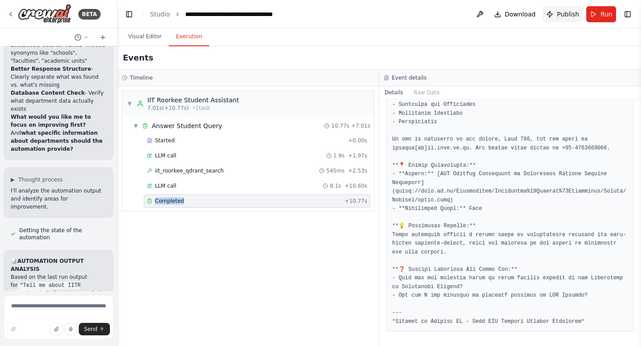
click at [564, 14] on span "Publish" at bounding box center [568, 14] width 22 height 9
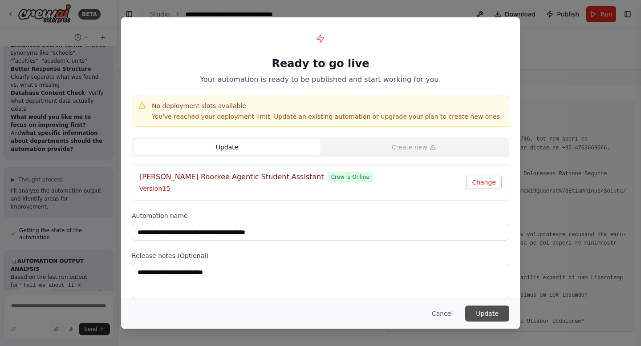
click at [482, 311] on button "Update" at bounding box center [487, 314] width 44 height 16
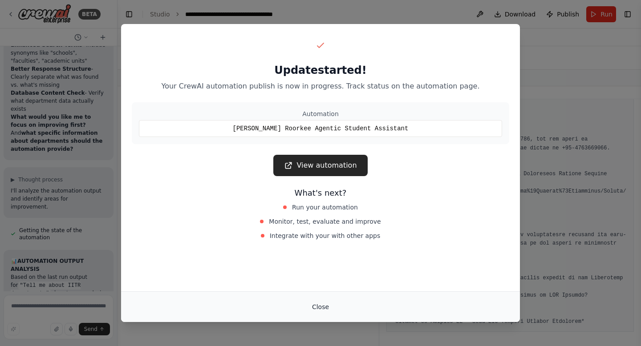
click at [319, 304] on button "Close" at bounding box center [320, 307] width 31 height 16
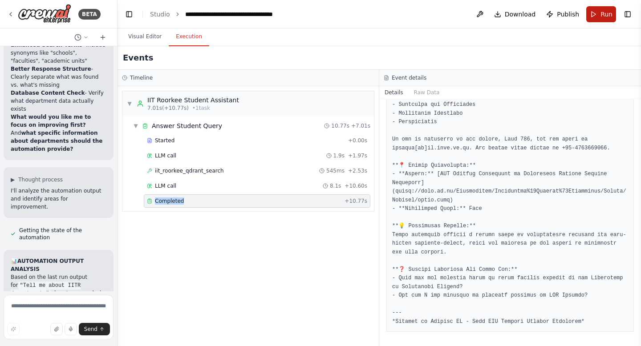
click at [600, 13] on button "Run" at bounding box center [601, 14] width 30 height 16
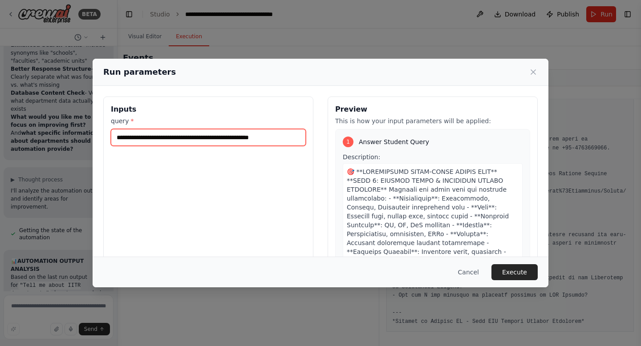
drag, startPoint x: 158, startPoint y: 140, endPoint x: 335, endPoint y: 148, distance: 176.4
click at [335, 148] on div "**********" at bounding box center [320, 202] width 434 height 211
type input "**********"
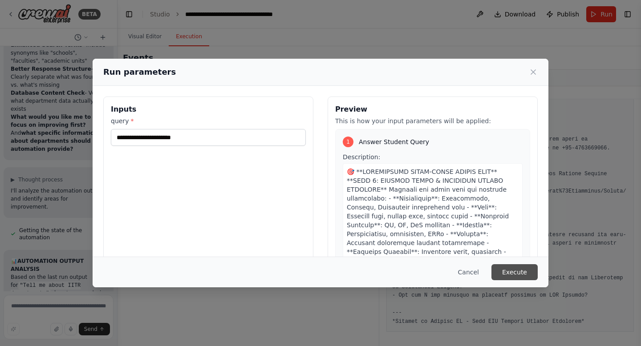
click at [516, 272] on button "Execute" at bounding box center [514, 272] width 46 height 16
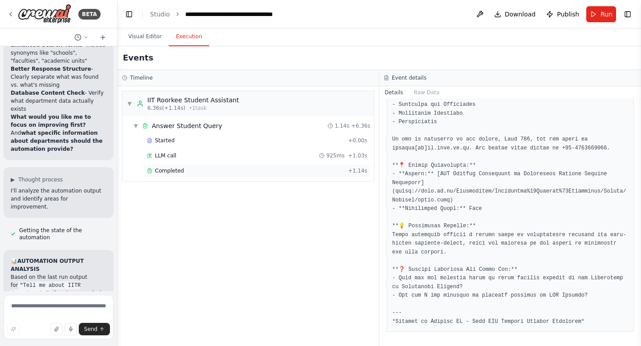
click at [176, 170] on span "Completed" at bounding box center [169, 170] width 29 height 7
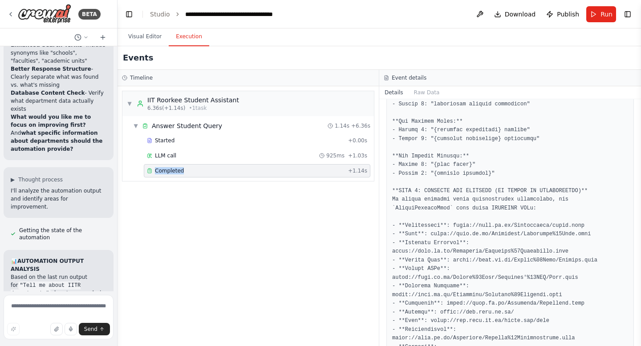
scroll to position [477, 0]
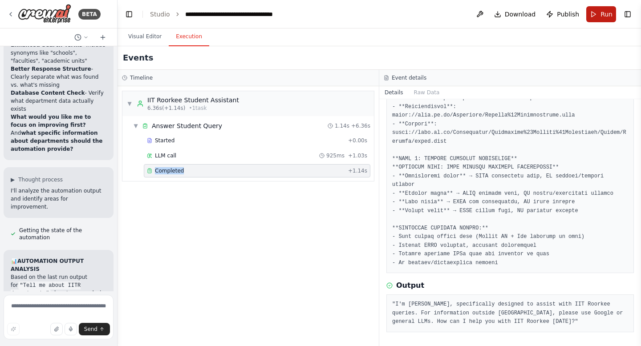
click at [598, 14] on button "Run" at bounding box center [601, 14] width 30 height 16
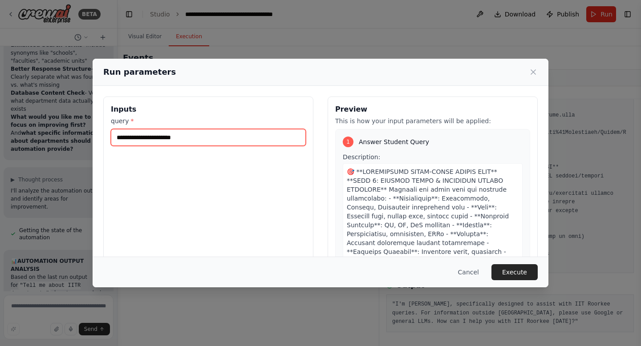
drag, startPoint x: 248, startPoint y: 144, endPoint x: 64, endPoint y: 129, distance: 184.7
click at [64, 130] on div "**********" at bounding box center [320, 173] width 641 height 346
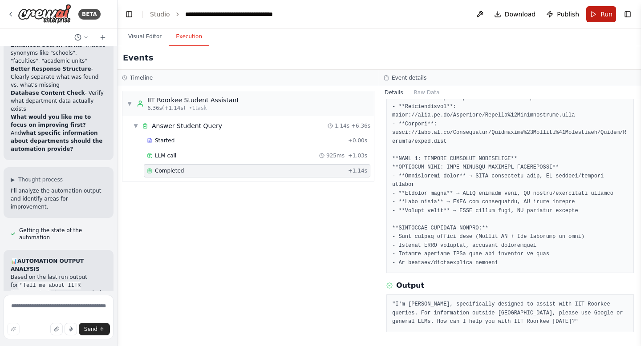
click at [599, 14] on button "Run" at bounding box center [601, 14] width 30 height 16
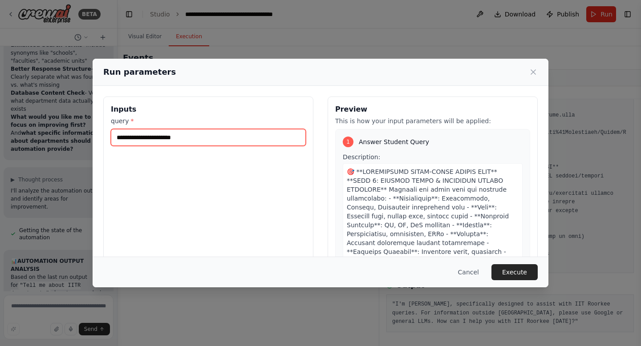
click at [251, 138] on input "**********" at bounding box center [208, 137] width 195 height 17
type input "**********"
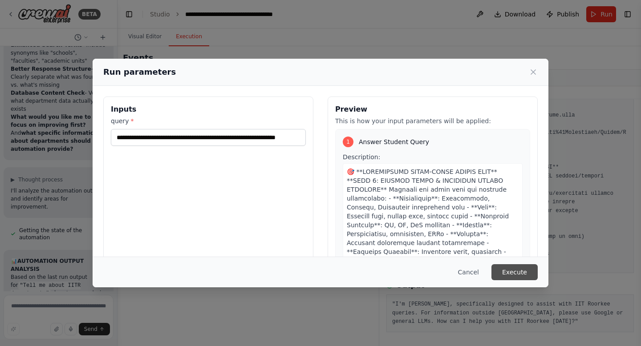
click at [519, 272] on button "Execute" at bounding box center [514, 272] width 46 height 16
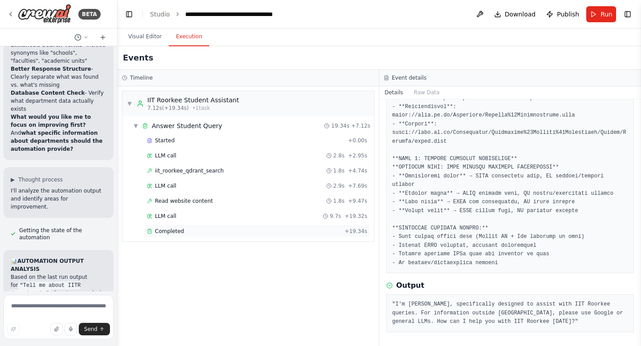
click at [189, 232] on div "Completed" at bounding box center [244, 231] width 194 height 7
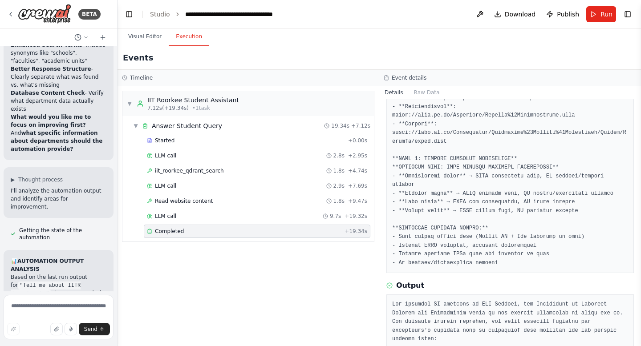
click at [189, 232] on div "Completed" at bounding box center [244, 231] width 194 height 7
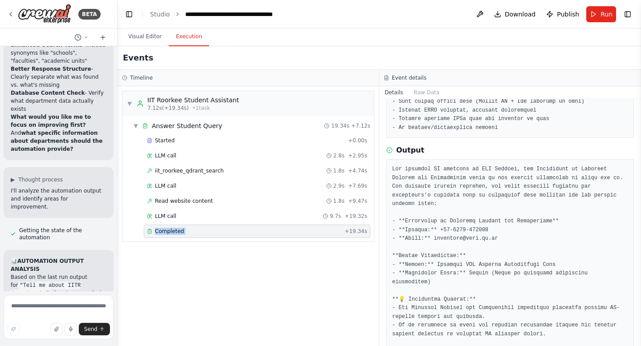
scroll to position [677, 0]
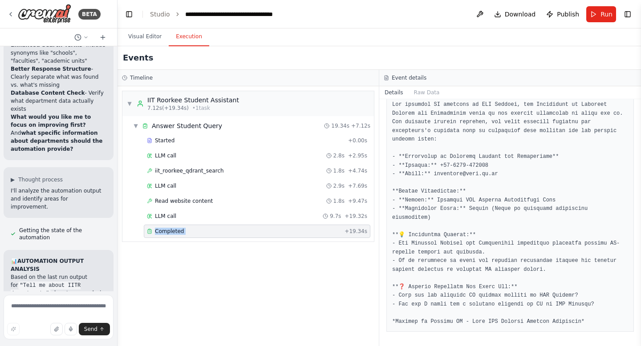
click at [169, 233] on span "Completed" at bounding box center [169, 231] width 29 height 7
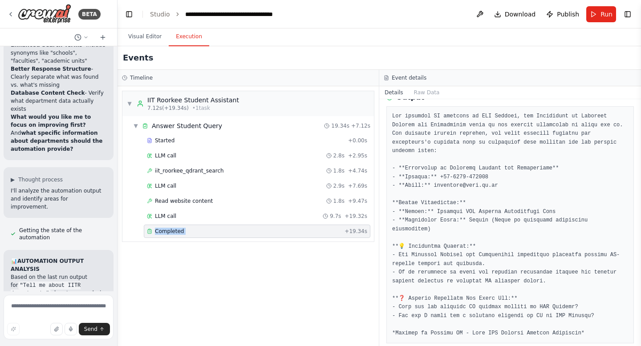
scroll to position [671, 0]
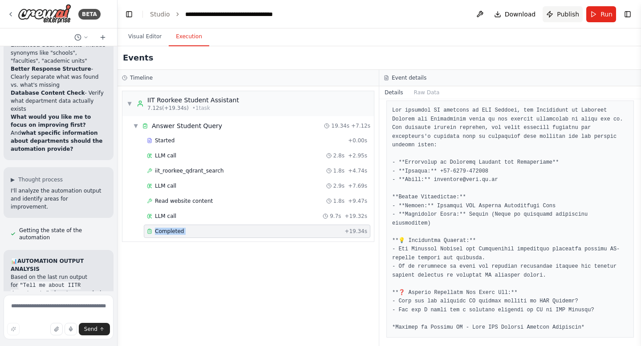
click at [566, 16] on span "Publish" at bounding box center [568, 14] width 22 height 9
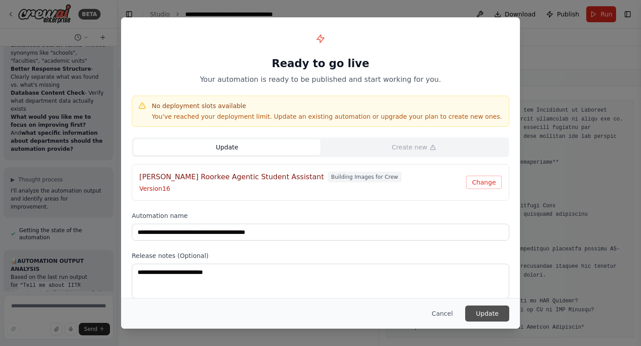
click at [485, 316] on button "Update" at bounding box center [487, 314] width 44 height 16
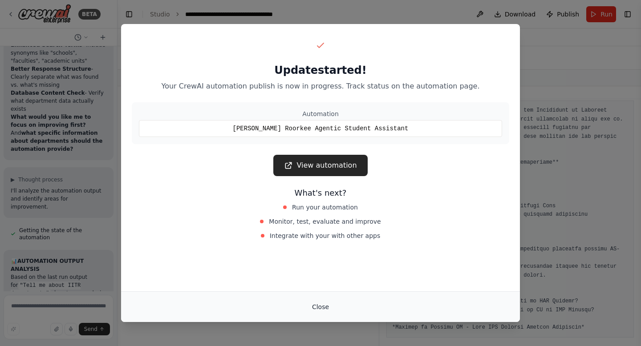
click at [319, 308] on button "Close" at bounding box center [320, 307] width 31 height 16
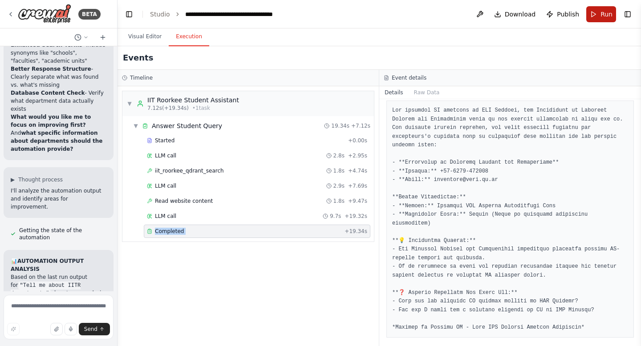
click at [608, 14] on span "Run" at bounding box center [606, 14] width 12 height 9
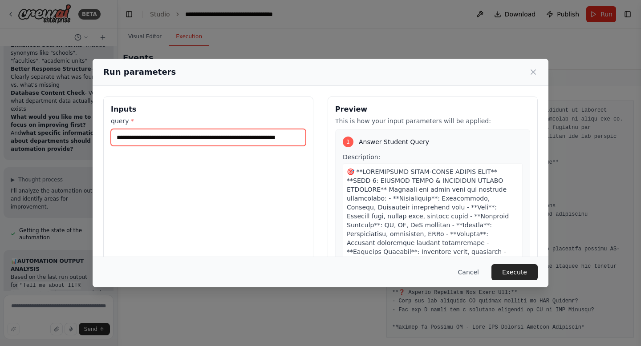
click at [237, 139] on input "**********" at bounding box center [208, 137] width 195 height 17
type input "**********"
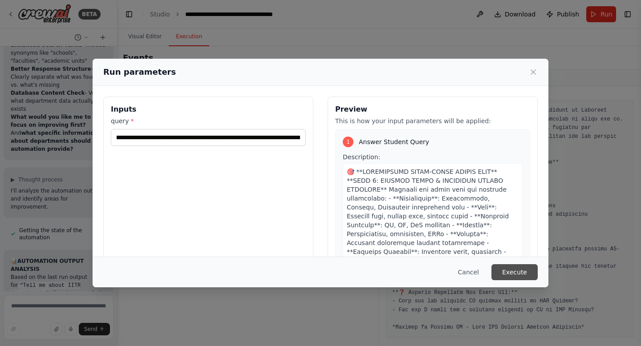
click at [509, 273] on button "Execute" at bounding box center [514, 272] width 46 height 16
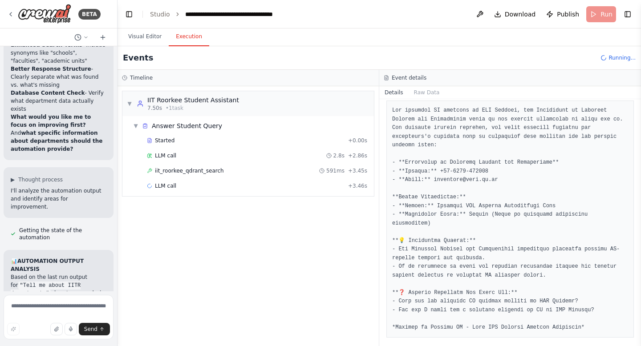
click at [267, 176] on div "iit_roorkee_qdrant_search 591ms + 3.45s" at bounding box center [257, 170] width 226 height 13
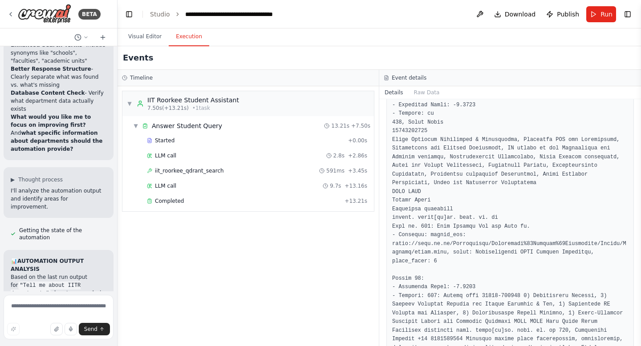
scroll to position [4047, 0]
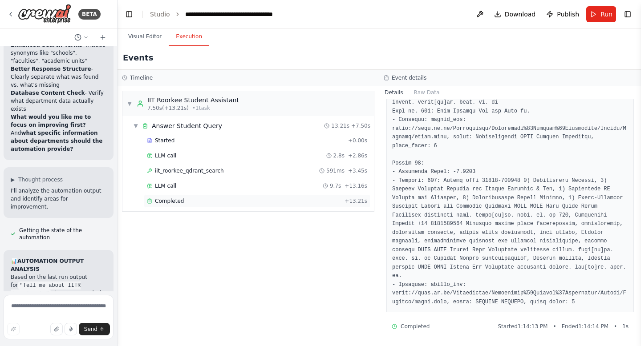
click at [178, 202] on span "Completed" at bounding box center [169, 201] width 29 height 7
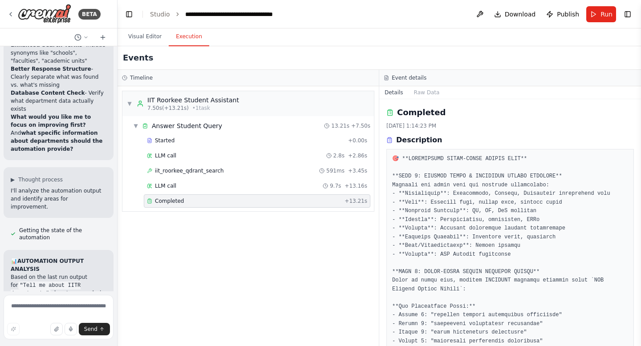
click at [178, 202] on span "Completed" at bounding box center [169, 201] width 29 height 7
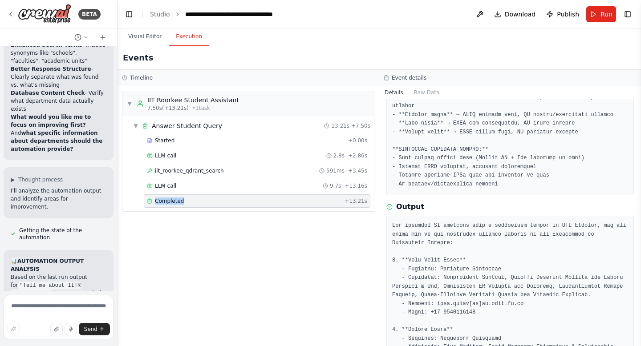
scroll to position [556, 0]
click at [601, 17] on span "Run" at bounding box center [606, 14] width 12 height 9
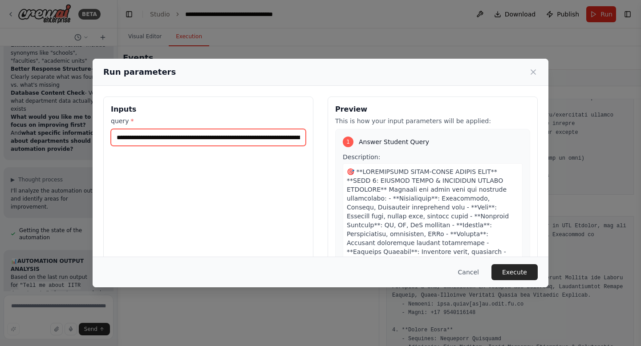
scroll to position [0, 93]
drag, startPoint x: 238, startPoint y: 138, endPoint x: 344, endPoint y: 143, distance: 106.5
click at [344, 143] on div "**********" at bounding box center [320, 202] width 434 height 211
click at [301, 139] on input "**********" at bounding box center [208, 137] width 195 height 17
type input "**********"
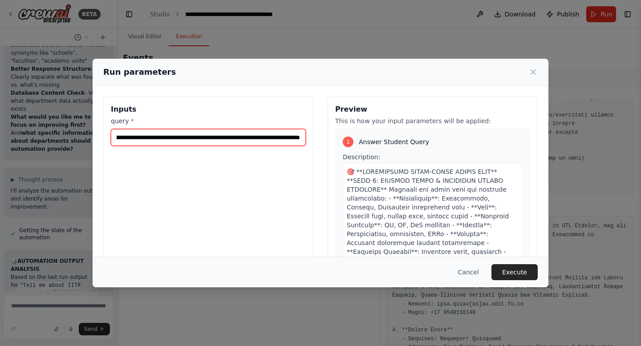
scroll to position [0, 245]
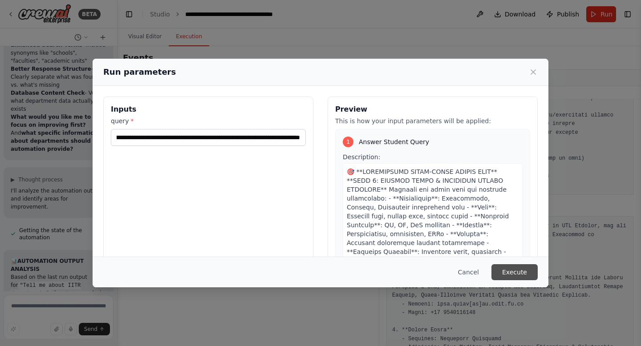
click at [513, 275] on button "Execute" at bounding box center [514, 272] width 46 height 16
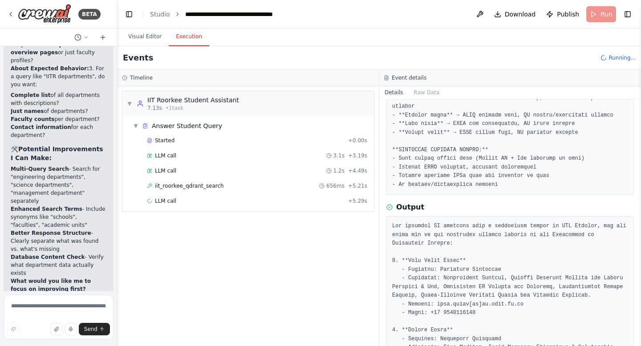
scroll to position [85208, 0]
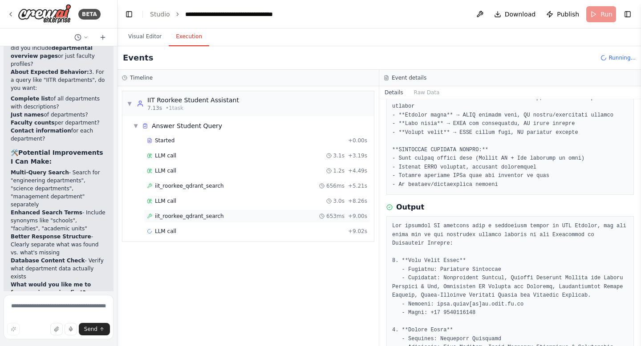
click at [181, 218] on span "iit_roorkee_qdrant_search" at bounding box center [189, 216] width 69 height 7
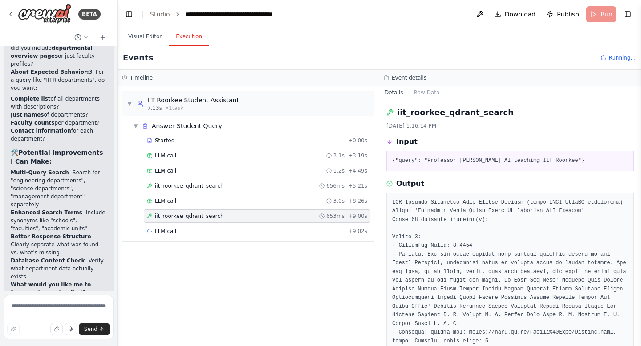
click at [181, 218] on span "iit_roorkee_qdrant_search" at bounding box center [189, 216] width 69 height 7
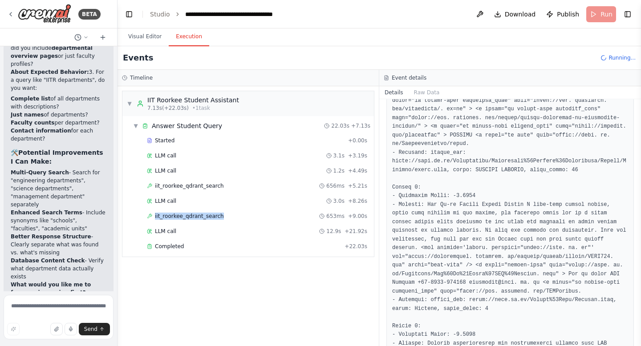
scroll to position [348, 0]
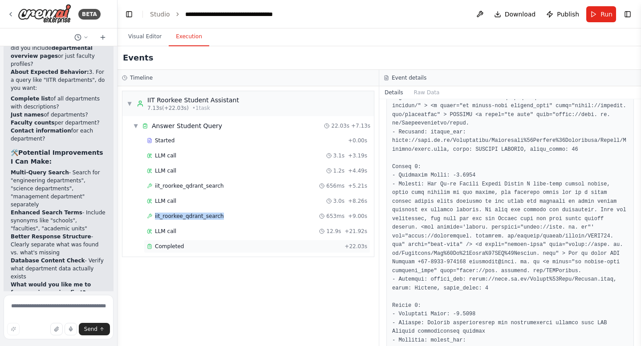
click at [195, 246] on div "Completed" at bounding box center [244, 246] width 194 height 7
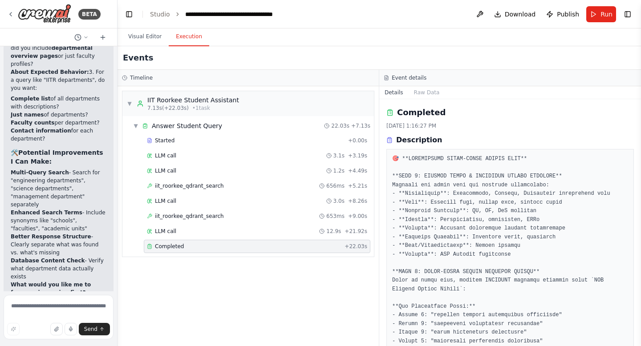
click at [195, 246] on div "Completed" at bounding box center [244, 246] width 194 height 7
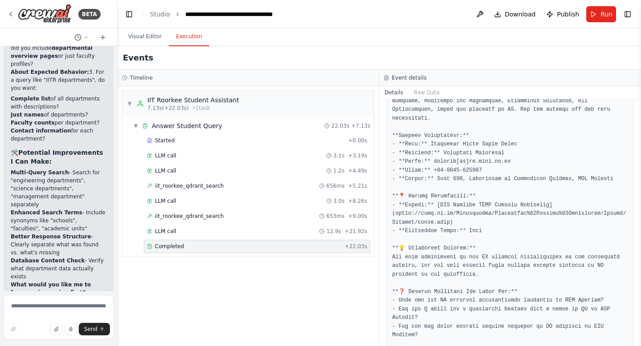
scroll to position [799, 0]
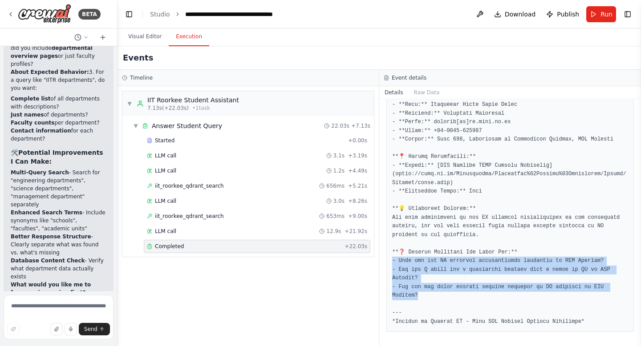
drag, startPoint x: 447, startPoint y: 299, endPoint x: 391, endPoint y: 263, distance: 66.5
click at [391, 263] on div at bounding box center [509, 152] width 247 height 359
copy pre "at are the AI research opportunities available at IIT Roorkee? - How can I appl…"
click at [596, 17] on button "Run" at bounding box center [601, 14] width 30 height 16
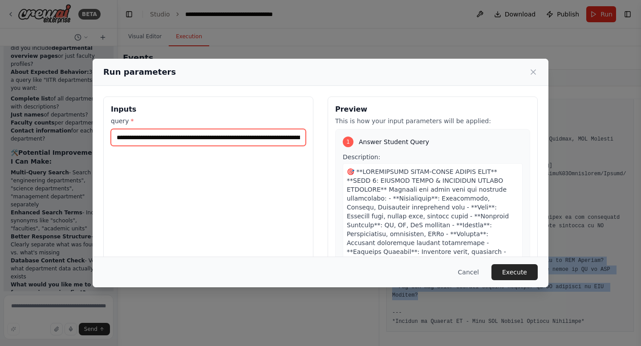
click at [194, 142] on input "**********" at bounding box center [208, 137] width 195 height 17
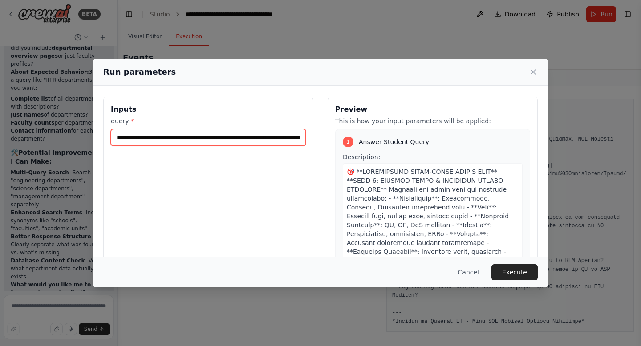
paste input "**********"
type input "**********"
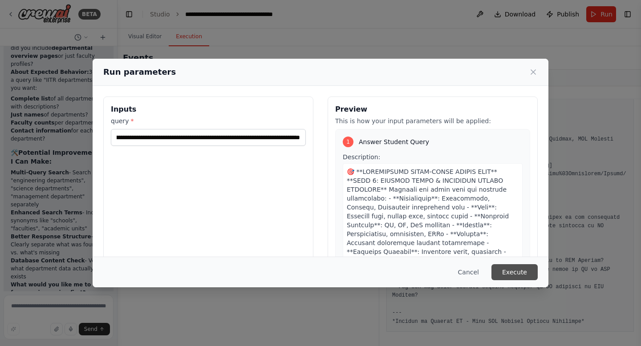
click at [517, 269] on button "Execute" at bounding box center [514, 272] width 46 height 16
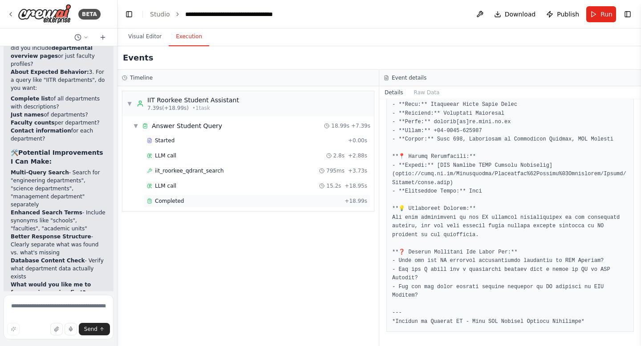
click at [170, 201] on span "Completed" at bounding box center [169, 201] width 29 height 7
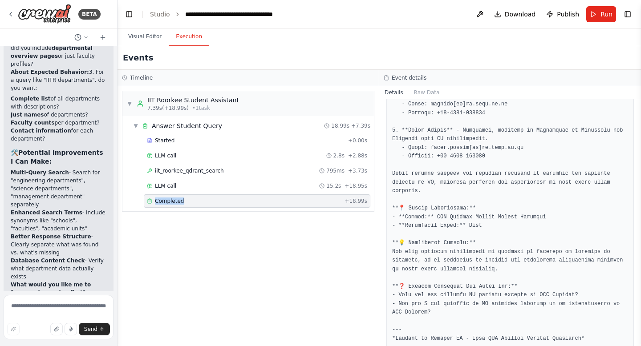
scroll to position [918, 0]
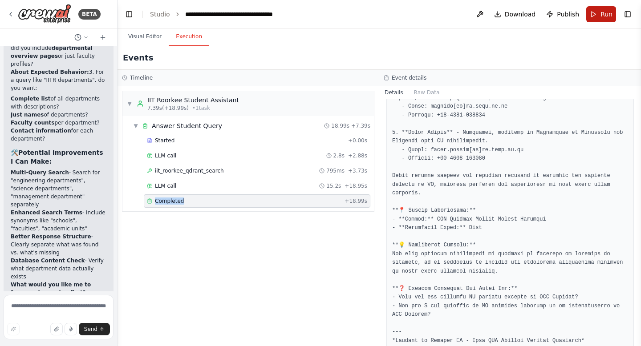
click at [596, 17] on button "Run" at bounding box center [601, 14] width 30 height 16
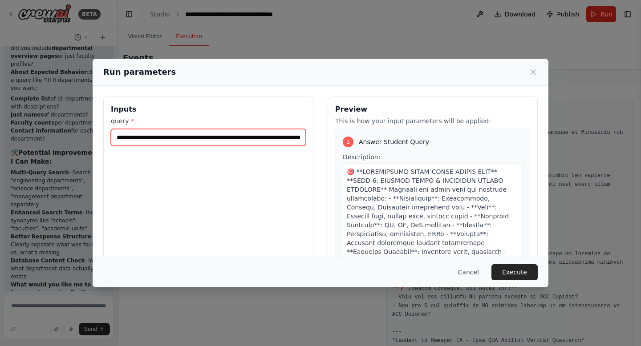
click at [192, 139] on input "**********" at bounding box center [208, 137] width 195 height 17
type input "**********"
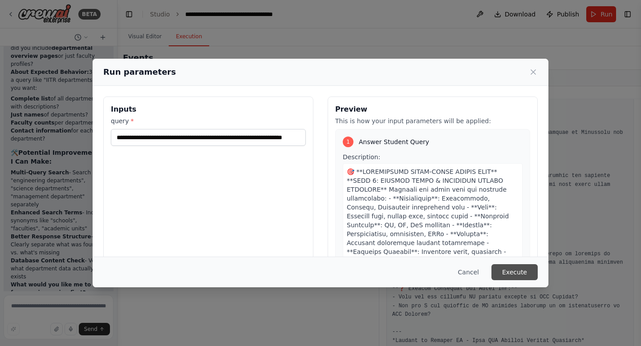
click at [519, 273] on button "Execute" at bounding box center [514, 272] width 46 height 16
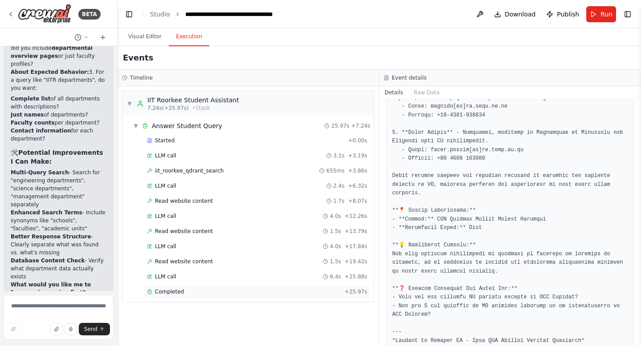
click at [189, 292] on div "Completed" at bounding box center [244, 291] width 194 height 7
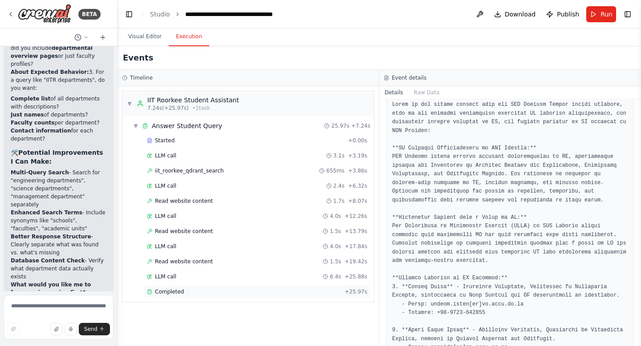
click at [189, 292] on div "Completed" at bounding box center [244, 291] width 194 height 7
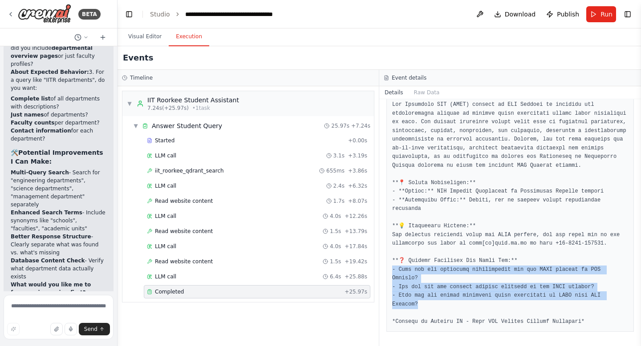
drag, startPoint x: 428, startPoint y: 303, endPoint x: 392, endPoint y: 270, distance: 48.5
click at [392, 270] on pre at bounding box center [510, 214] width 236 height 226
copy pre "What are the admission requirements for the EMBA program at IIT Roorkee? - Who …"
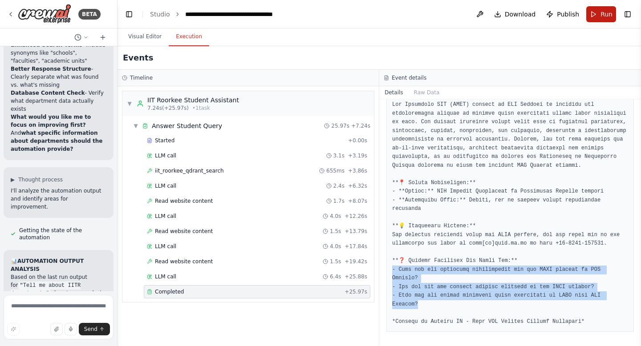
click at [604, 16] on span "Run" at bounding box center [606, 14] width 12 height 9
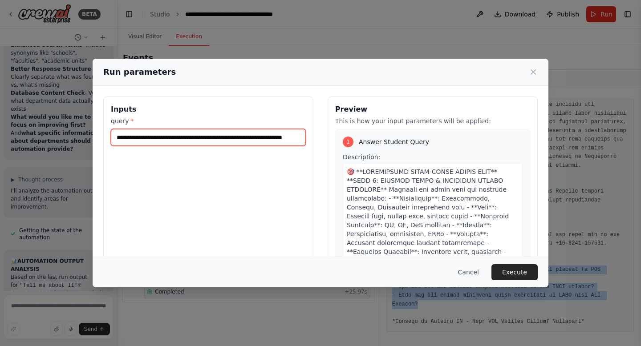
click at [266, 134] on input "**********" at bounding box center [208, 137] width 195 height 17
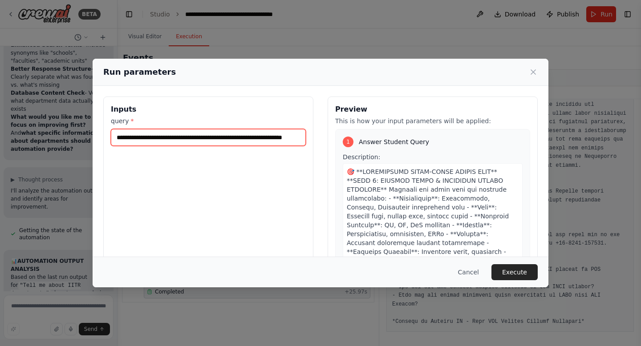
paste input "**********"
type input "**********"
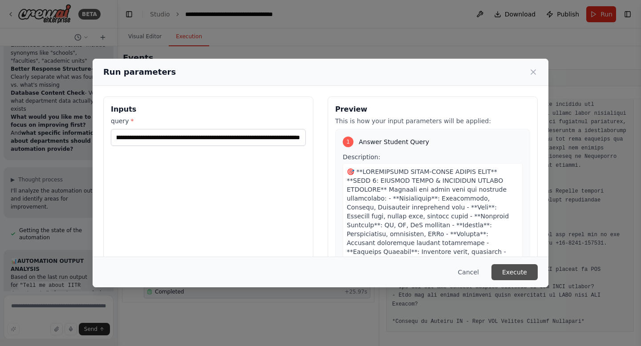
click at [506, 269] on button "Execute" at bounding box center [514, 272] width 46 height 16
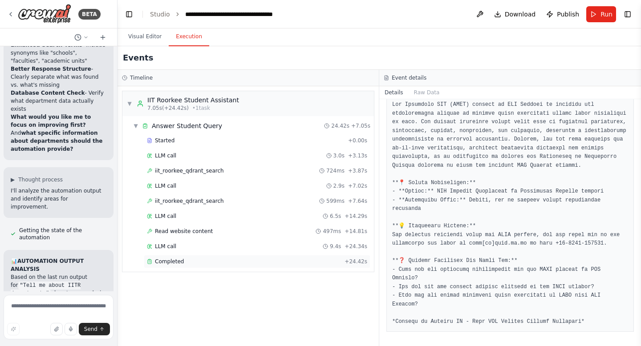
click at [169, 262] on span "Completed" at bounding box center [169, 261] width 29 height 7
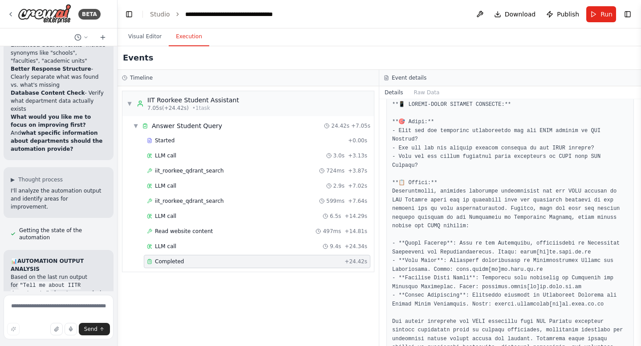
click at [169, 262] on span "Completed" at bounding box center [169, 261] width 29 height 7
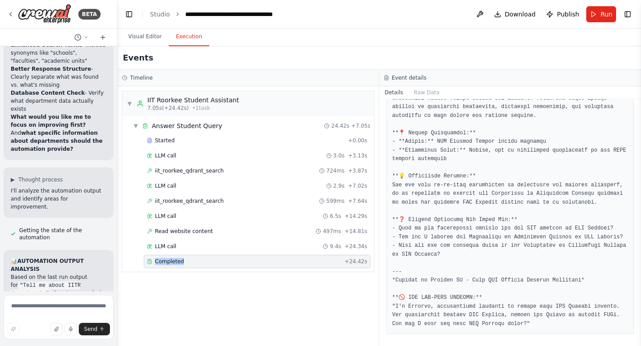
scroll to position [920, 0]
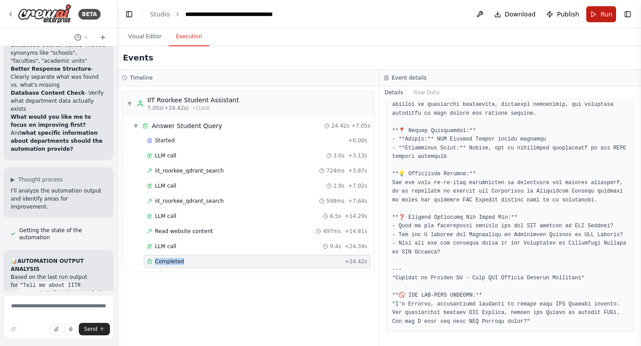
click at [601, 19] on button "Run" at bounding box center [601, 14] width 30 height 16
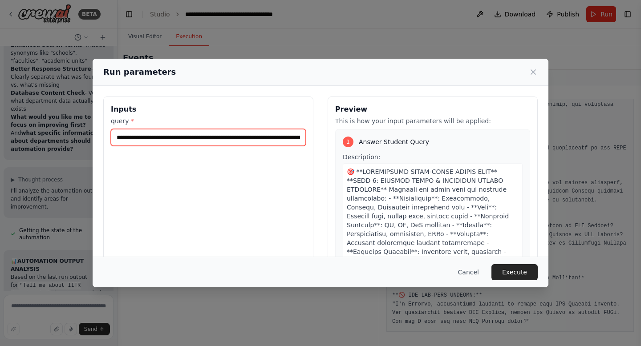
click at [218, 145] on input "**********" at bounding box center [208, 137] width 195 height 17
type input "**********"
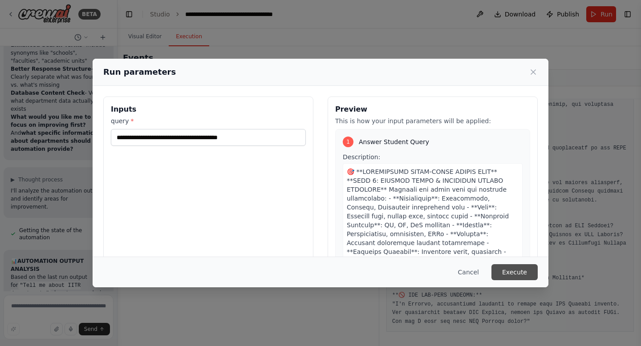
click at [517, 276] on button "Execute" at bounding box center [514, 272] width 46 height 16
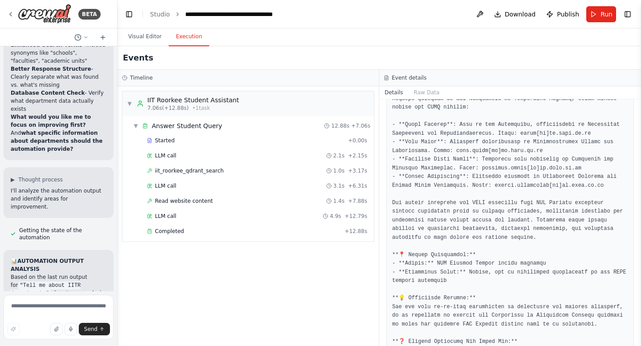
scroll to position [793, 0]
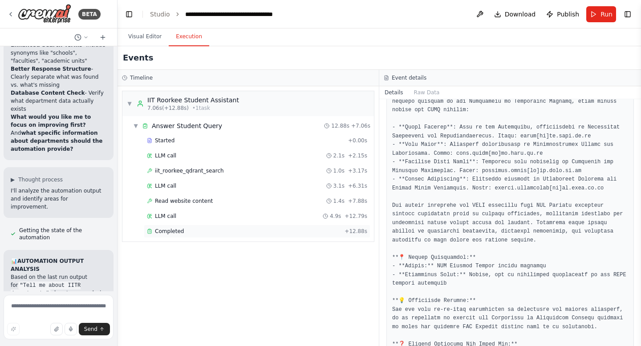
click at [187, 230] on div "Completed" at bounding box center [244, 231] width 194 height 7
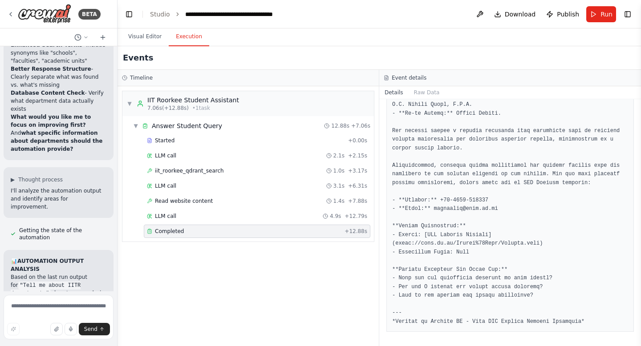
click at [187, 230] on div "Completed" at bounding box center [244, 231] width 194 height 7
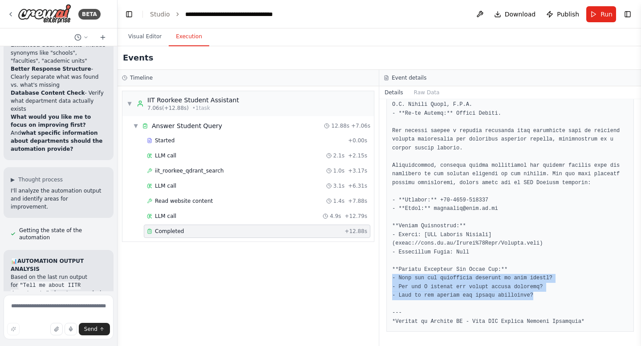
drag, startPoint x: 540, startPoint y: 299, endPoint x: 381, endPoint y: 279, distance: 160.1
click at [381, 279] on div "Completed 9/29/2025, 1:21:43 PM Description Output" at bounding box center [510, 222] width 262 height 247
copy pre "- What are the facilities provided in each hostel? - How can I contact the host…"
click at [602, 9] on button "Run" at bounding box center [601, 14] width 30 height 16
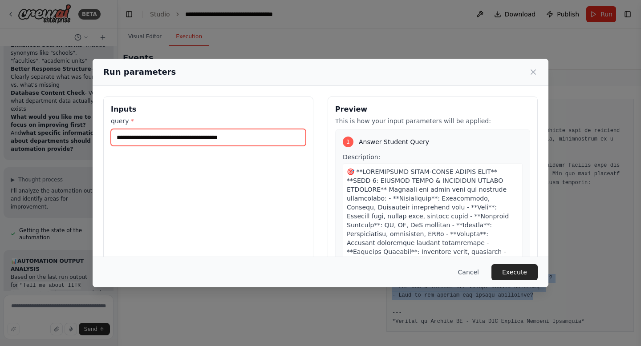
click at [250, 137] on input "**********" at bounding box center [208, 137] width 195 height 17
paste input "**********"
type input "**********"
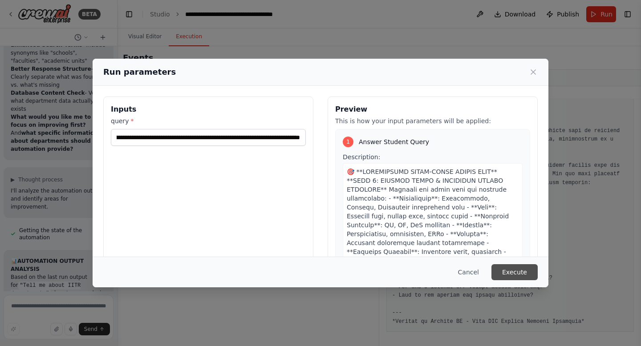
click at [518, 276] on button "Execute" at bounding box center [514, 272] width 46 height 16
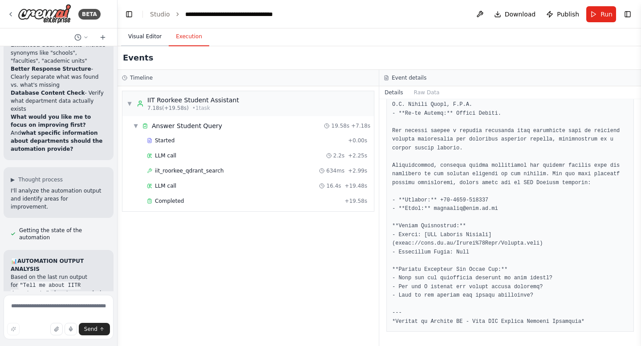
click at [147, 39] on button "Visual Editor" at bounding box center [145, 37] width 48 height 19
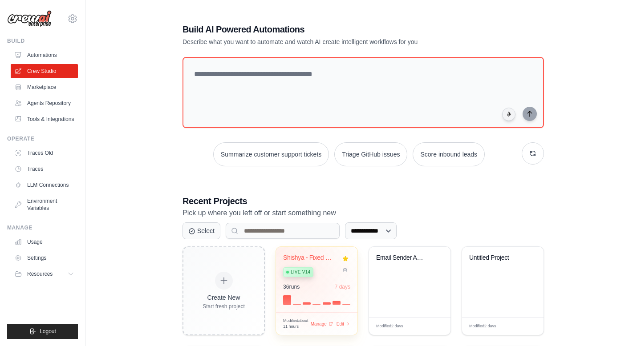
click at [298, 272] on span "Live v14" at bounding box center [301, 272] width 20 height 7
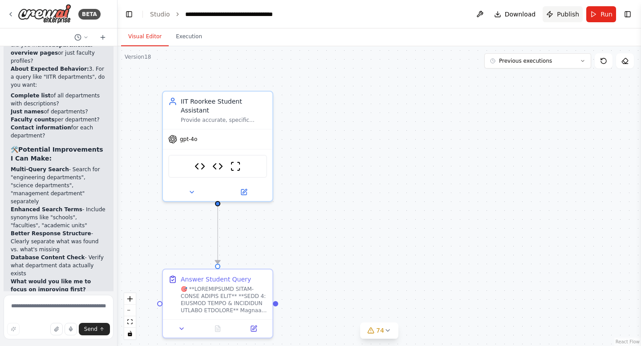
scroll to position [85393, 0]
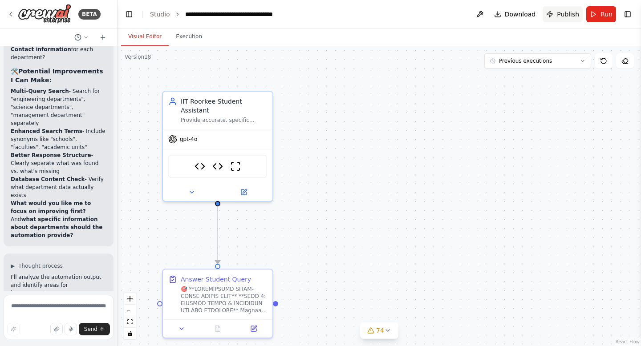
click at [566, 18] on span "Publish" at bounding box center [568, 14] width 22 height 9
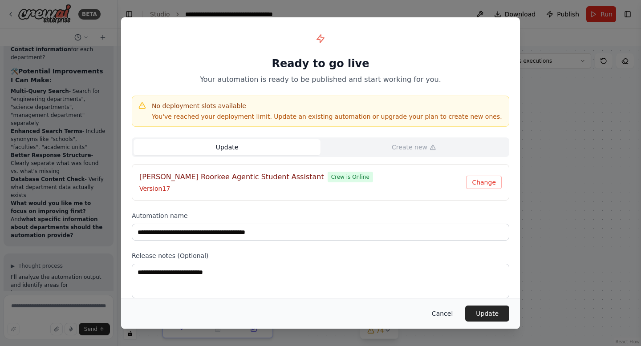
click at [443, 318] on button "Cancel" at bounding box center [441, 314] width 35 height 16
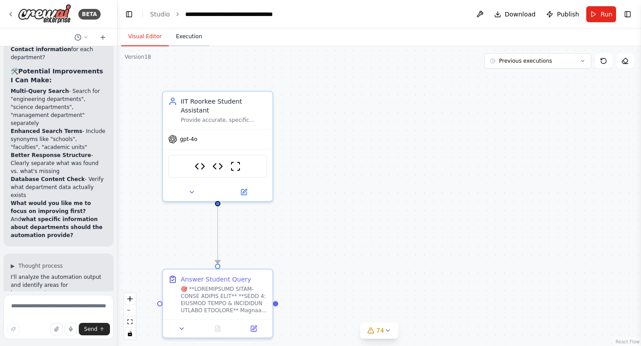
click at [182, 37] on button "Execution" at bounding box center [189, 37] width 40 height 19
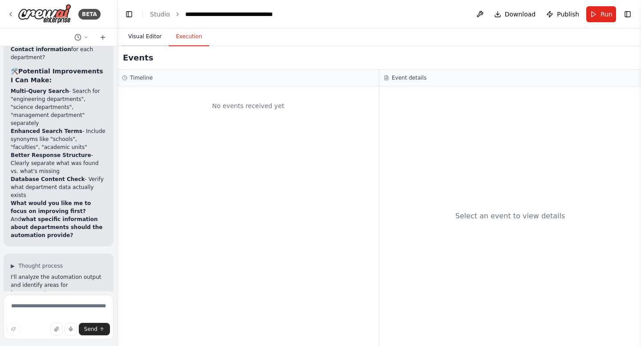
click at [146, 38] on button "Visual Editor" at bounding box center [145, 37] width 48 height 19
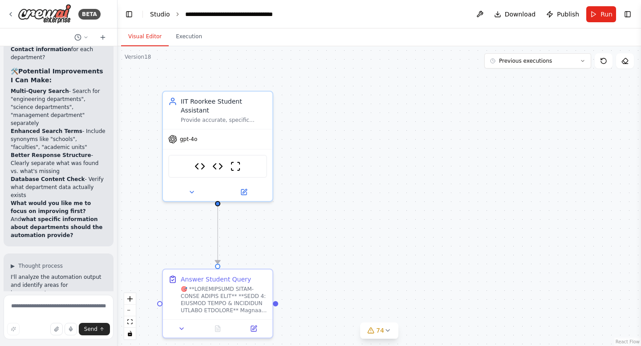
click at [156, 17] on link "Studio" at bounding box center [160, 14] width 20 height 7
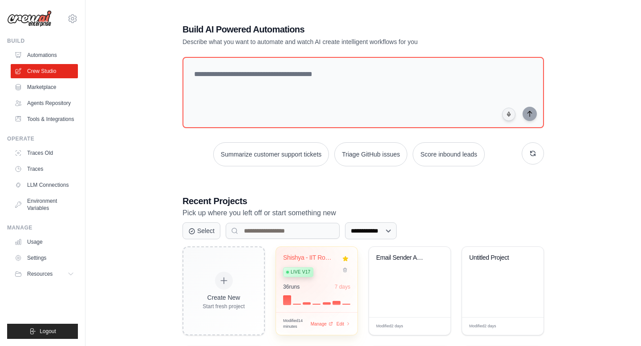
click at [299, 273] on span "Live v17" at bounding box center [301, 272] width 20 height 7
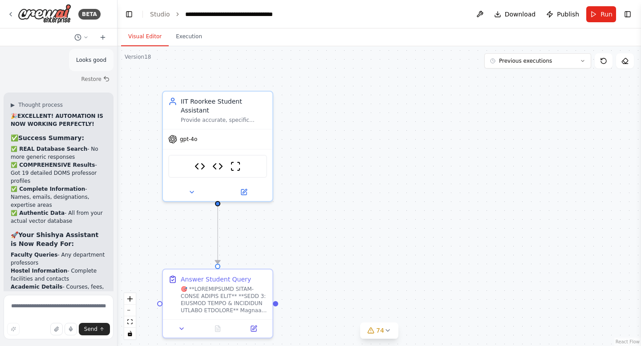
scroll to position [85407, 0]
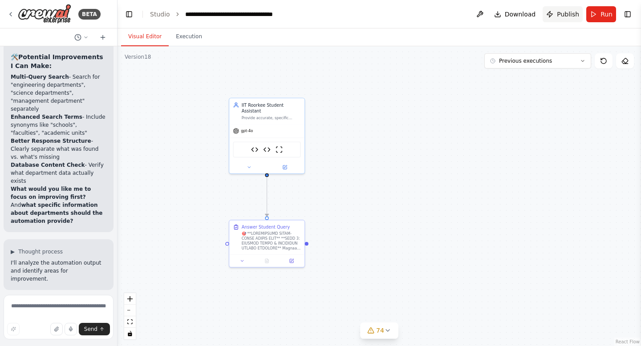
click at [558, 12] on span "Publish" at bounding box center [568, 14] width 22 height 9
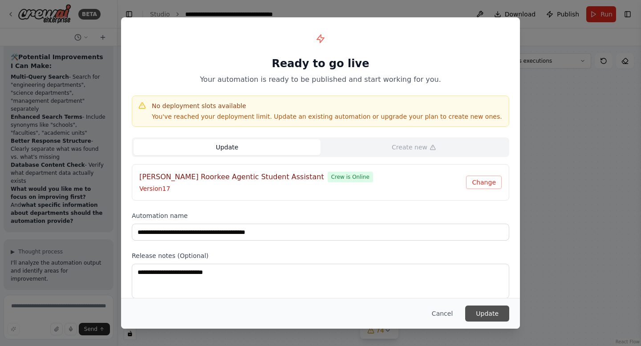
click at [480, 311] on button "Update" at bounding box center [487, 314] width 44 height 16
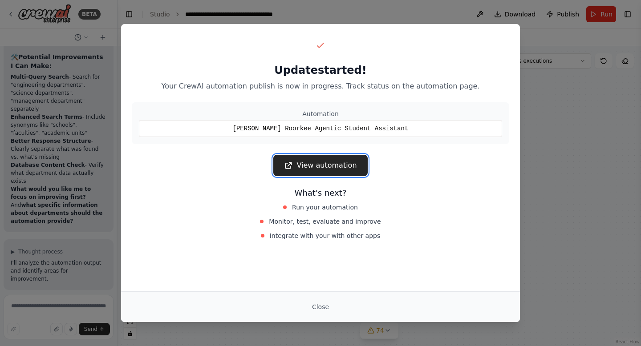
click at [323, 163] on link "View automation" at bounding box center [320, 165] width 94 height 21
click at [316, 310] on button "Close" at bounding box center [320, 307] width 31 height 16
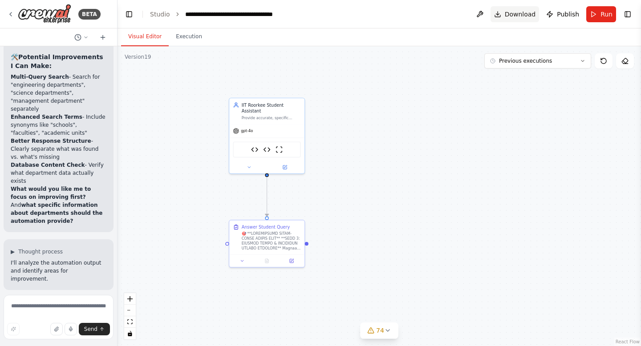
click at [526, 16] on span "Download" at bounding box center [520, 14] width 31 height 9
click at [559, 17] on span "Publish" at bounding box center [568, 14] width 22 height 9
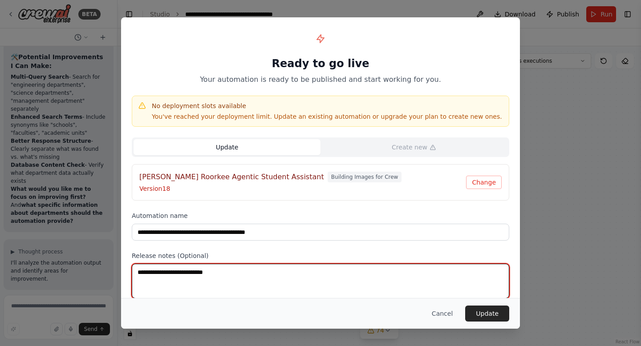
click at [240, 293] on textarea at bounding box center [320, 281] width 377 height 35
type textarea "******"
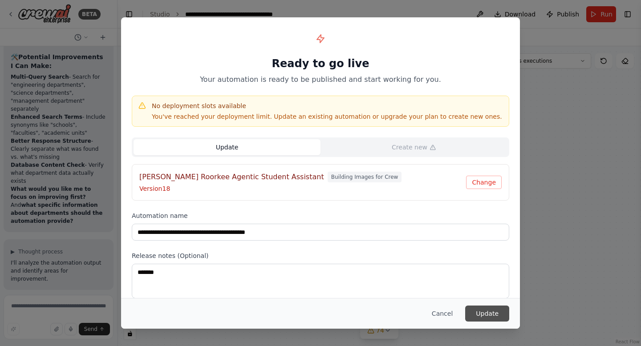
click at [478, 311] on button "Update" at bounding box center [487, 314] width 44 height 16
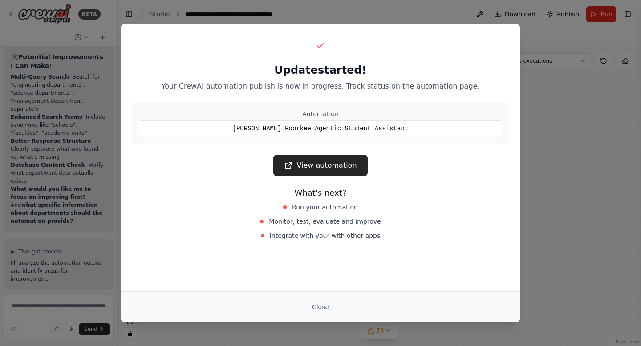
click at [322, 180] on div "Update started! Your CrewAI automation publish is now in progress. Track status…" at bounding box center [320, 140] width 399 height 232
click at [318, 165] on link "View automation" at bounding box center [320, 165] width 94 height 21
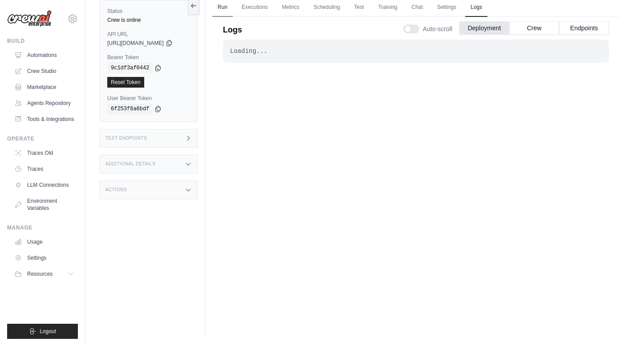
click at [229, 8] on link "Run" at bounding box center [222, 7] width 20 height 19
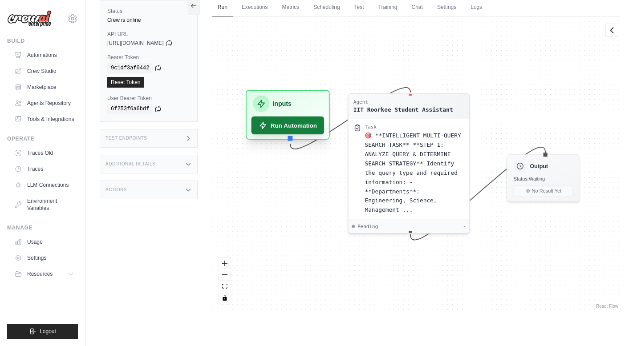
click at [305, 124] on button "Run Automation" at bounding box center [287, 126] width 73 height 18
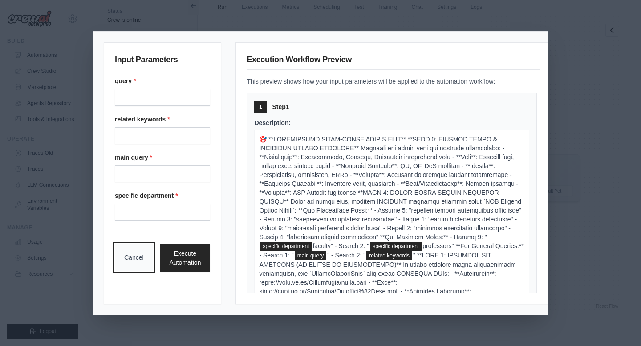
click at [136, 263] on button "Cancel" at bounding box center [134, 258] width 38 height 28
